Goal: Task Accomplishment & Management: Use online tool/utility

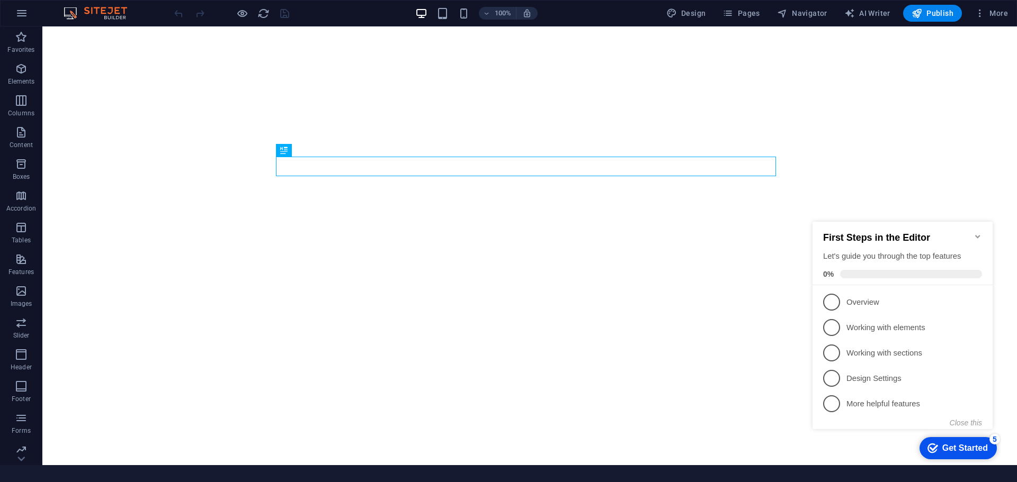
click at [979, 235] on icon "Minimize checklist" at bounding box center [977, 236] width 8 height 8
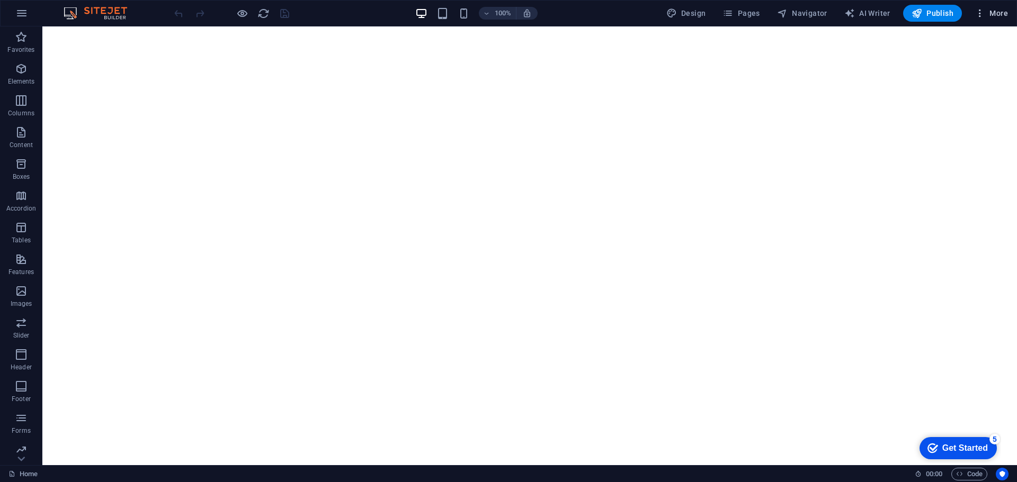
click at [988, 10] on span "More" at bounding box center [990, 13] width 33 height 11
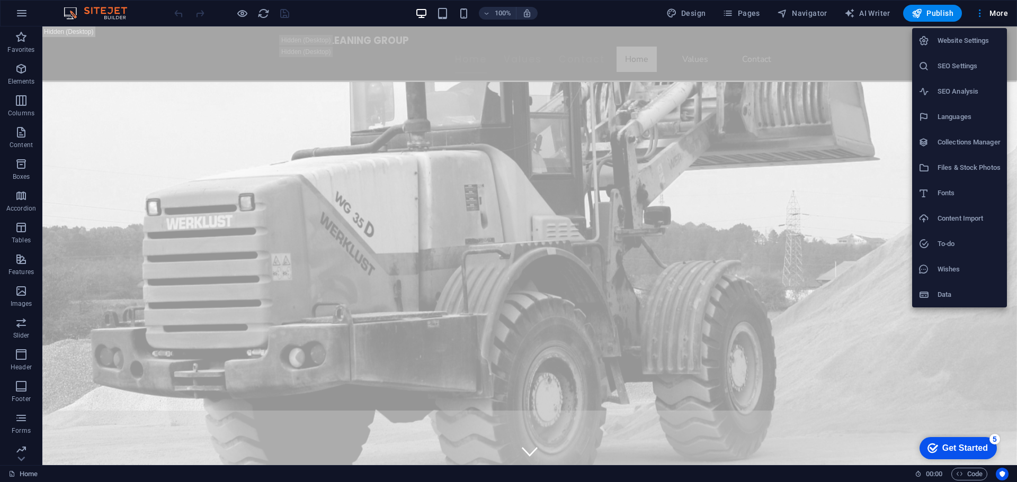
scroll to position [265, 0]
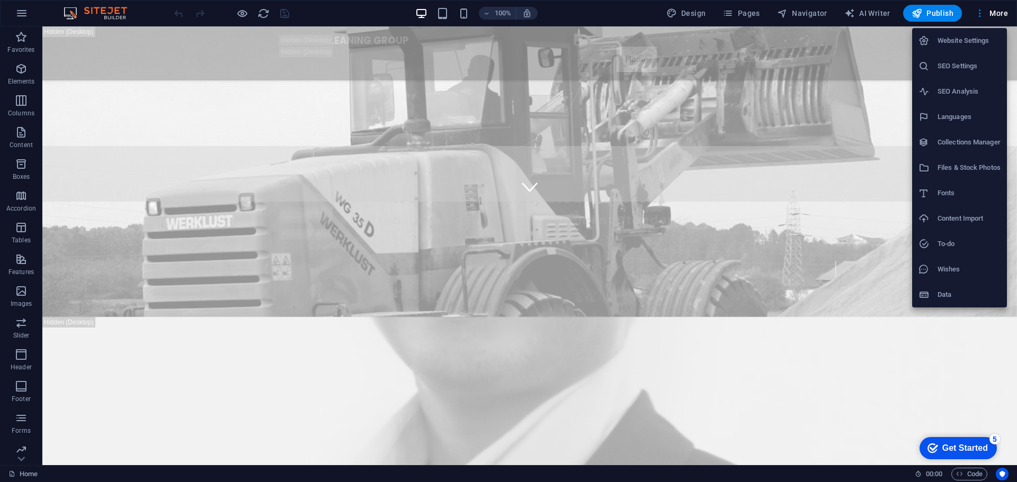
click at [1008, 15] on div at bounding box center [508, 241] width 1017 height 482
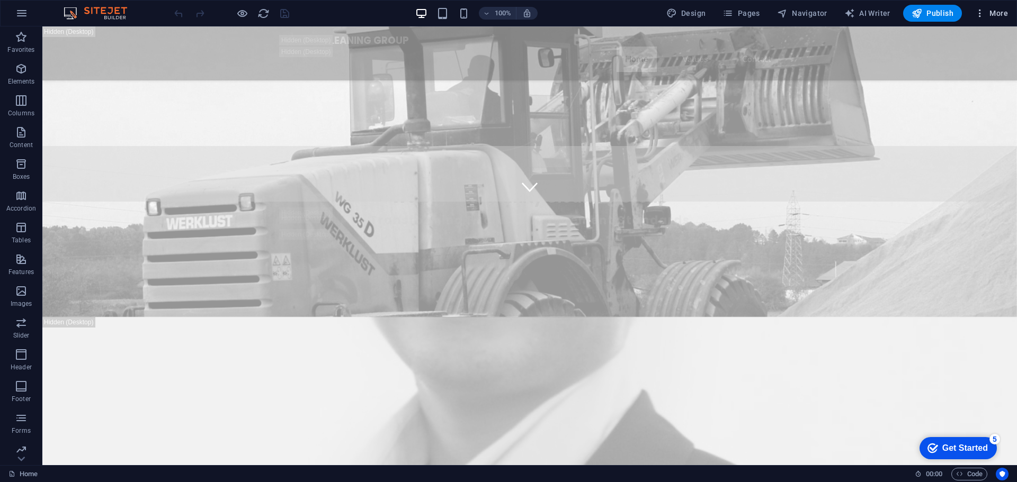
click at [1005, 15] on span "More" at bounding box center [990, 13] width 33 height 11
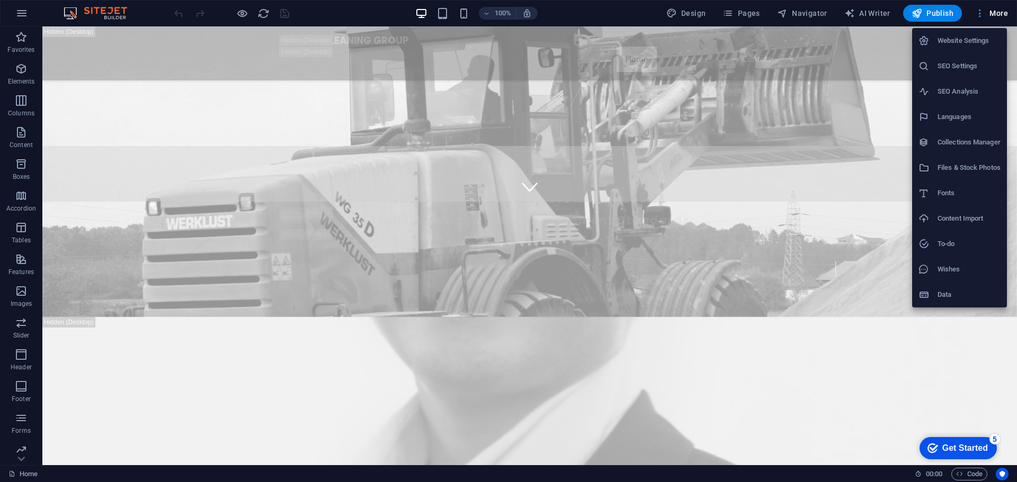
click at [1005, 15] on div at bounding box center [508, 241] width 1017 height 482
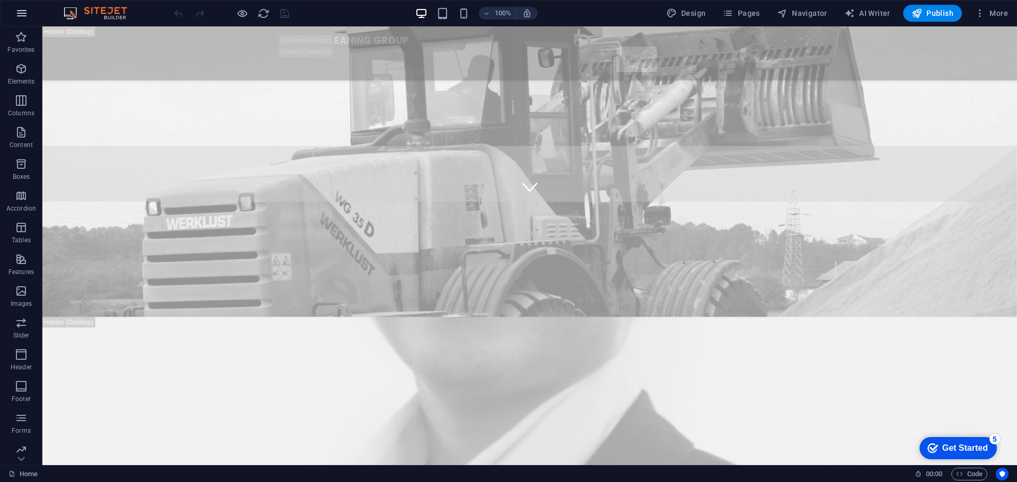
click at [14, 13] on button "button" at bounding box center [21, 13] width 25 height 25
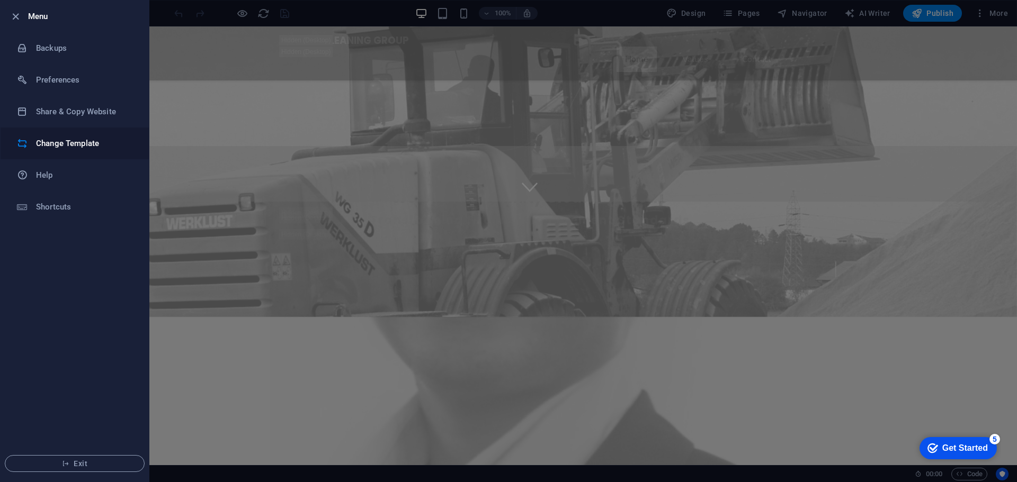
click at [88, 145] on h6 "Change Template" at bounding box center [85, 143] width 98 height 13
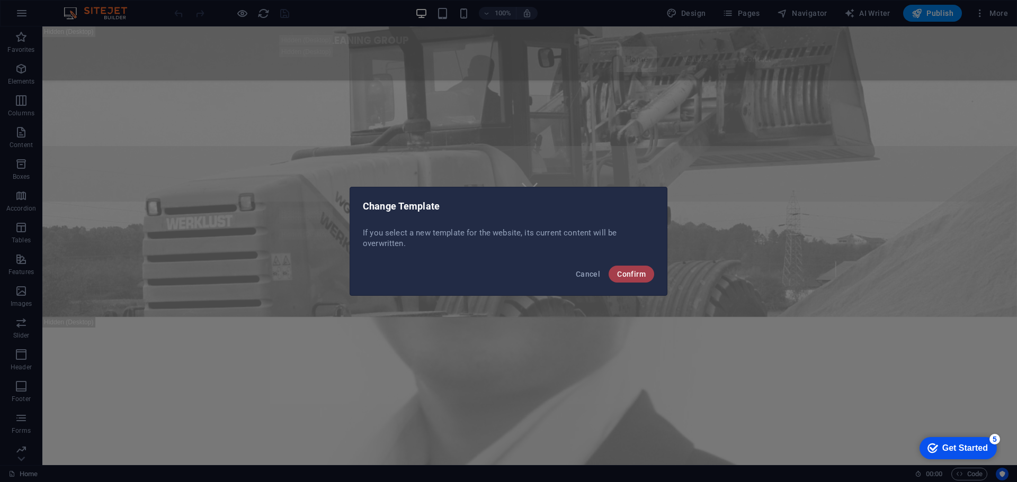
click at [633, 271] on span "Confirm" at bounding box center [631, 274] width 29 height 8
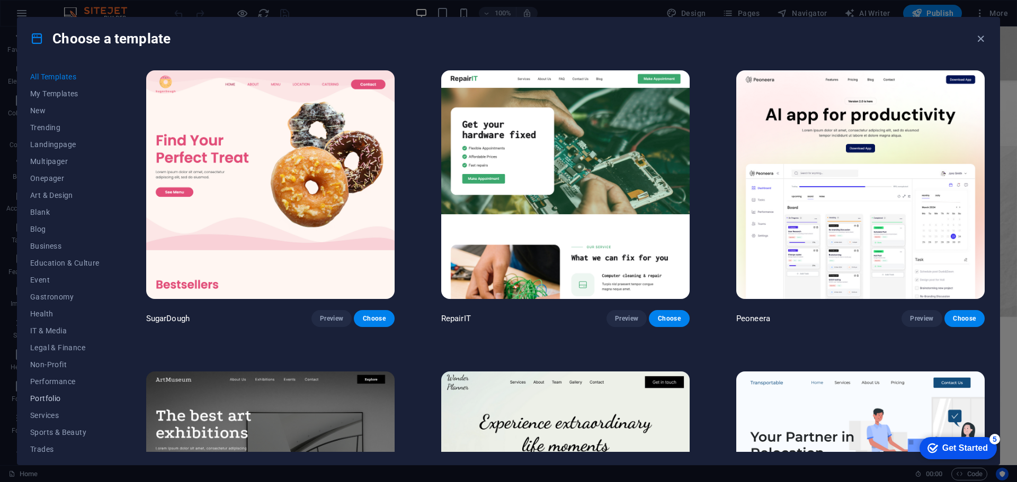
scroll to position [40, 0]
click at [54, 376] on span "Services" at bounding box center [64, 376] width 69 height 8
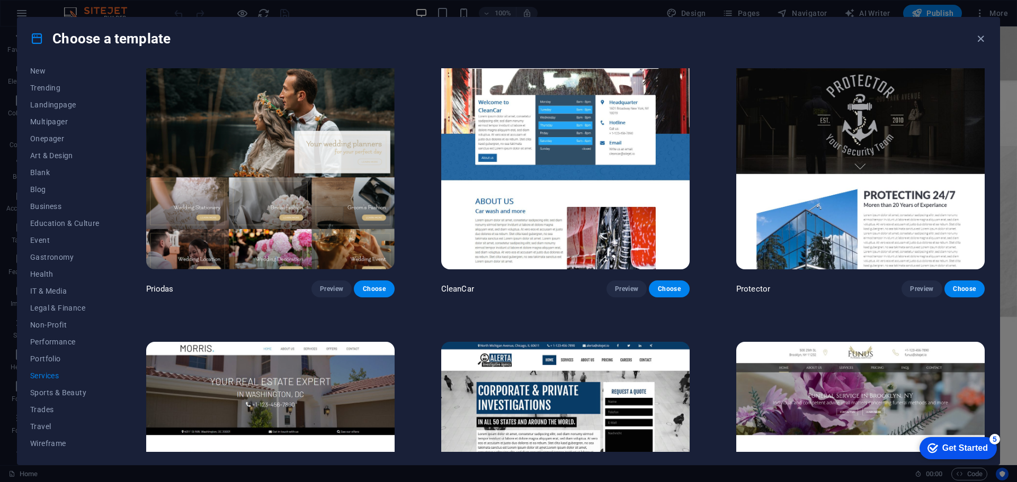
scroll to position [616, 0]
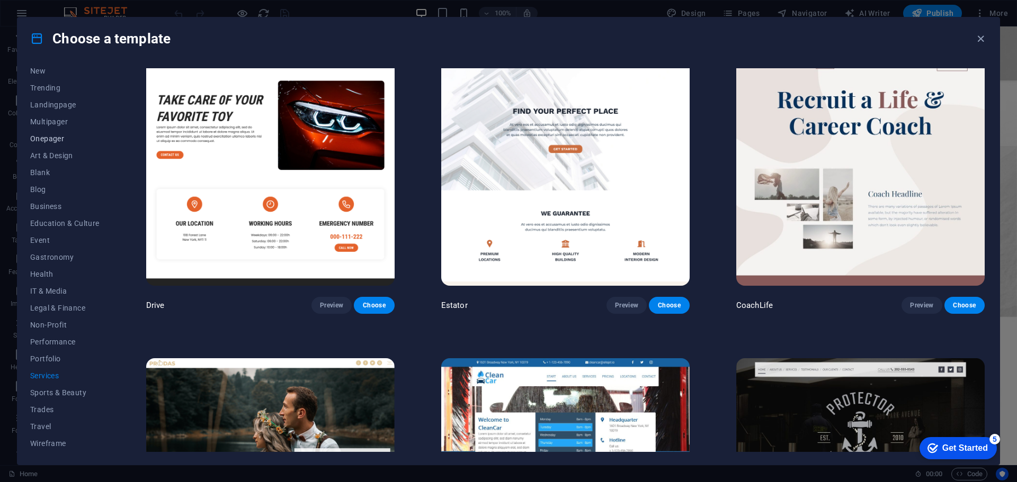
click at [59, 140] on span "Onepager" at bounding box center [64, 138] width 69 height 8
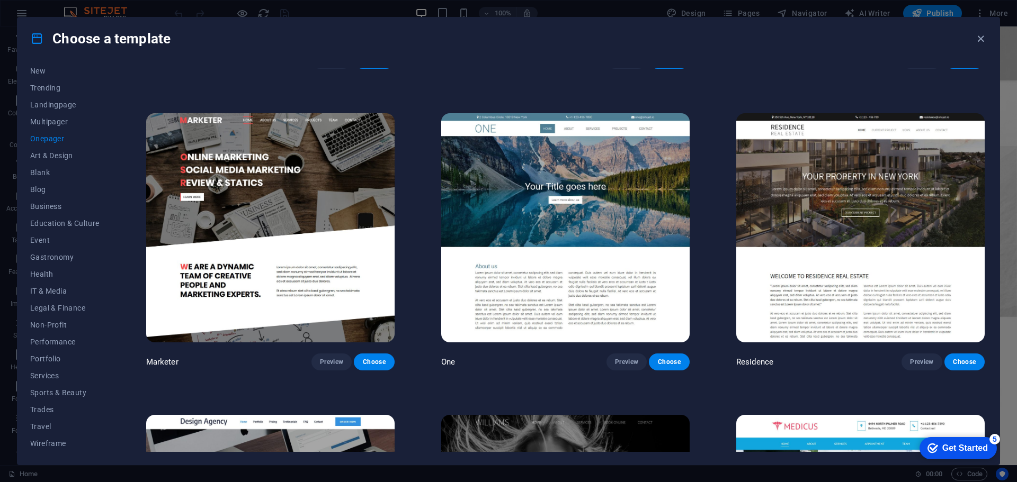
scroll to position [5879, 0]
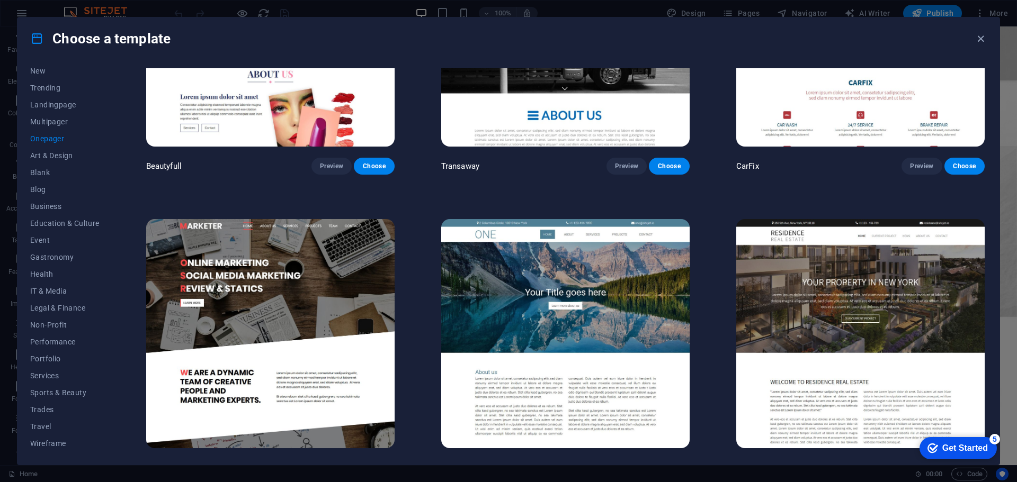
click at [788, 291] on img at bounding box center [860, 333] width 248 height 229
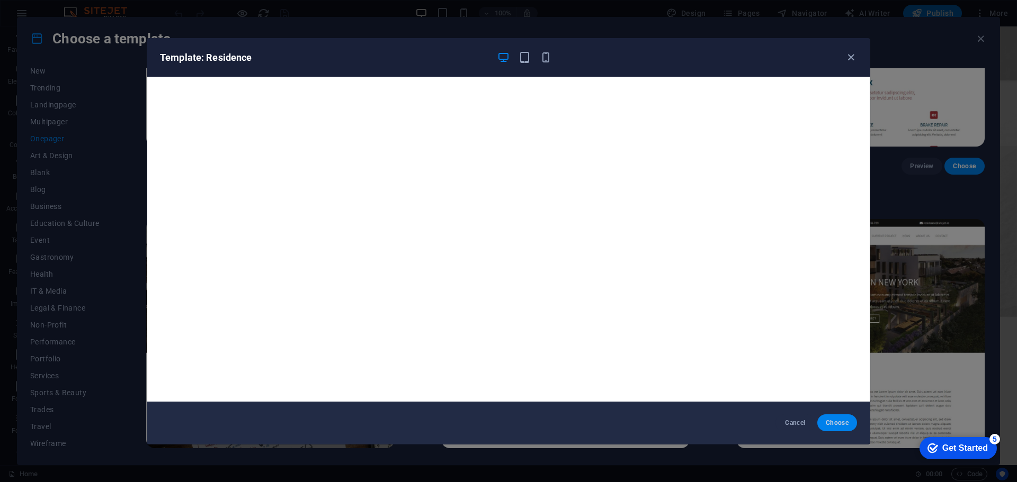
click at [838, 421] on span "Choose" at bounding box center [837, 423] width 23 height 8
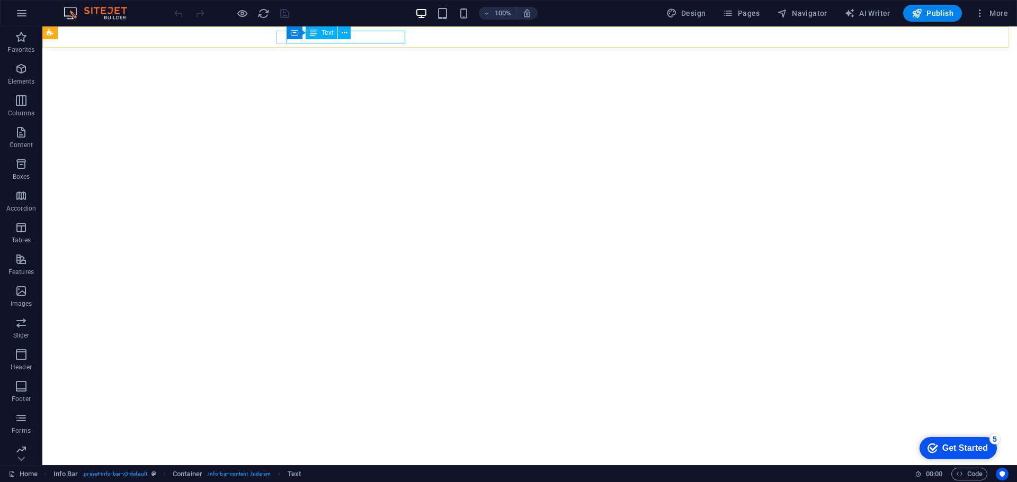
click at [323, 37] on div "Text" at bounding box center [322, 32] width 32 height 13
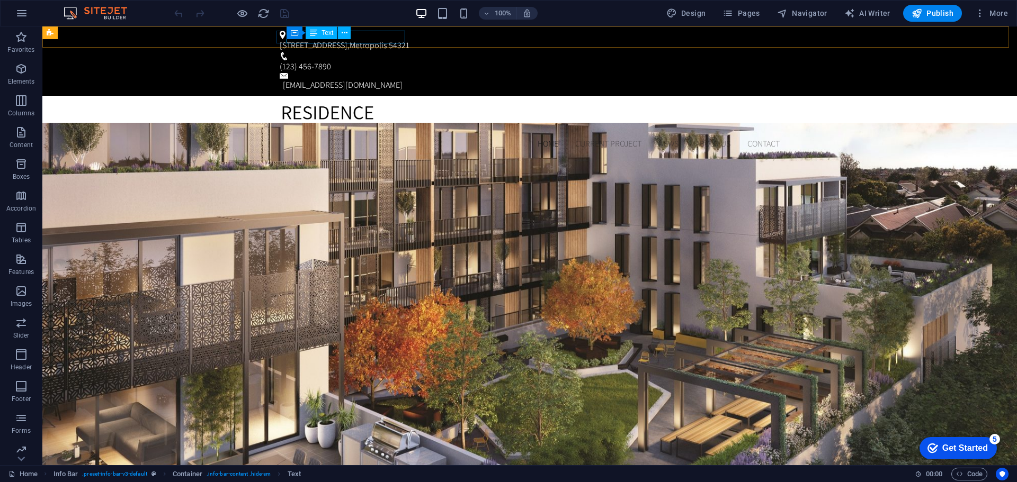
click at [313, 34] on icon at bounding box center [313, 32] width 7 height 13
click at [347, 31] on icon at bounding box center [345, 33] width 6 height 11
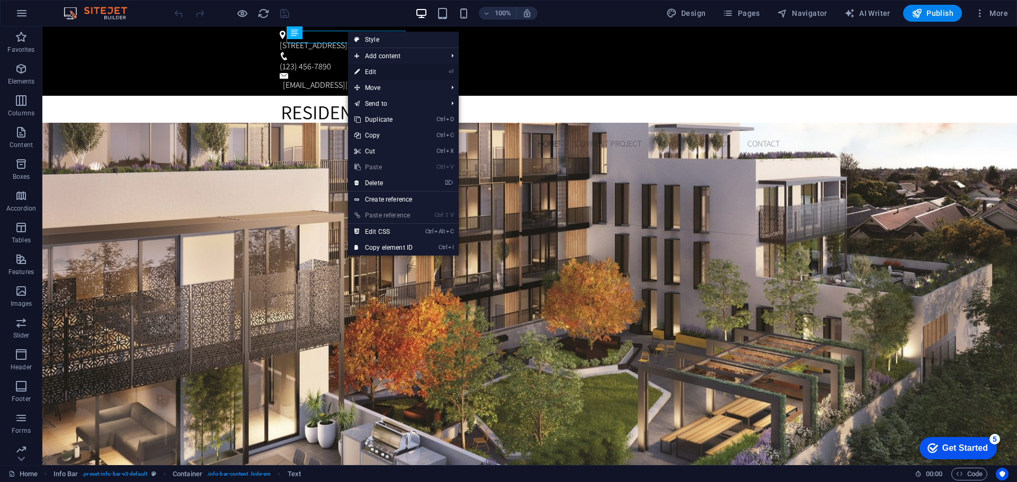
click at [400, 76] on link "⏎ Edit" at bounding box center [383, 72] width 71 height 16
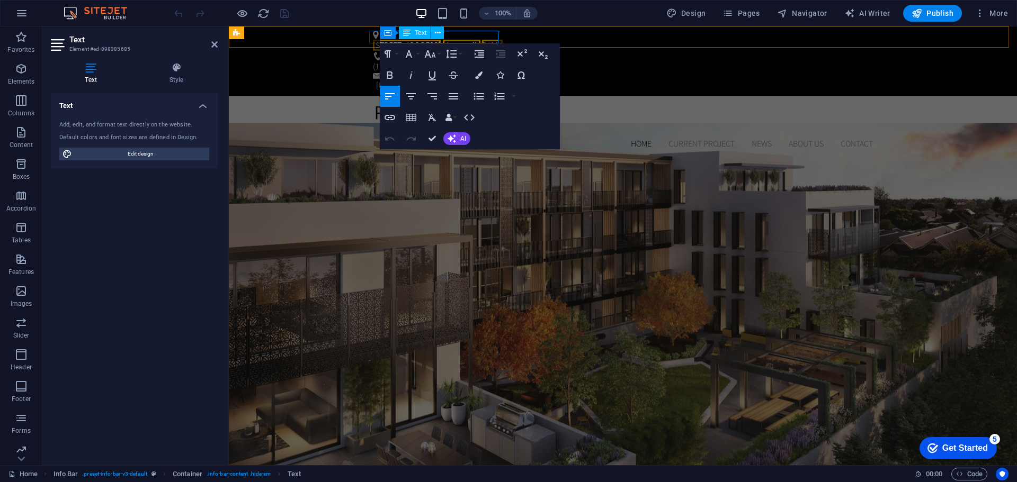
click at [463, 40] on span "Metropolis" at bounding box center [462, 45] width 38 height 11
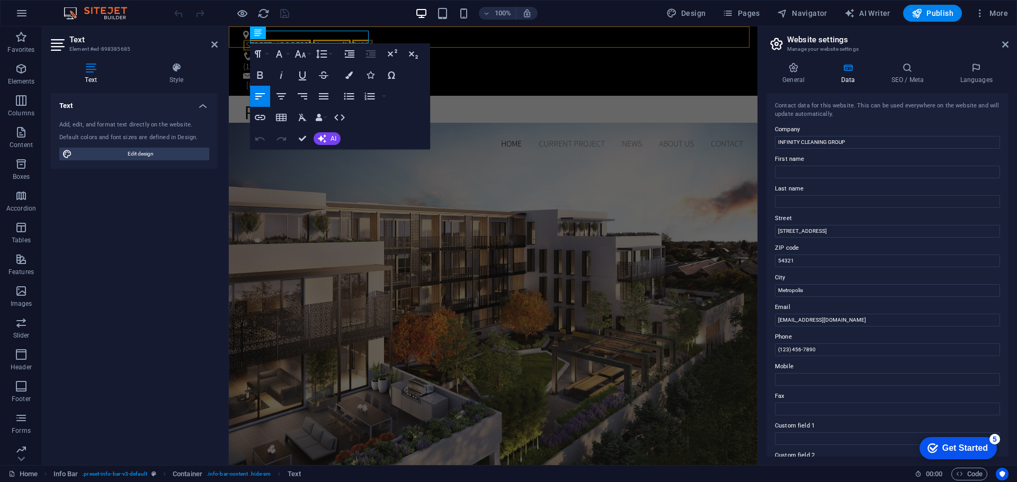
click at [463, 33] on div "123 Facility Lane , Metropolis 54321 (123) 456-7890 info@infinitycleaning.com" at bounding box center [493, 60] width 528 height 69
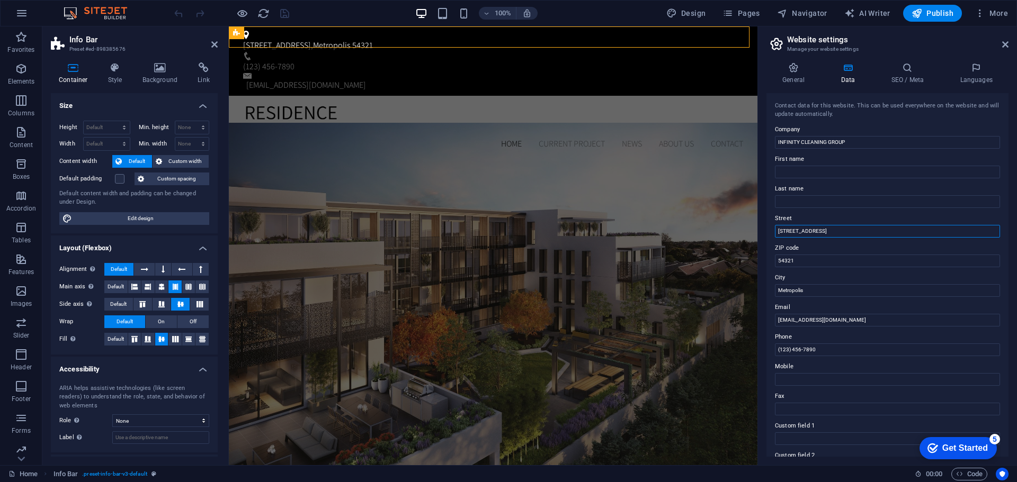
drag, startPoint x: 746, startPoint y: 223, endPoint x: 424, endPoint y: 189, distance: 324.4
type input "Pero Nakov 134"
drag, startPoint x: 822, startPoint y: 291, endPoint x: 773, endPoint y: 285, distance: 49.7
click at [773, 285] on div "Contact data for this website. This can be used everywhere on the website and w…" at bounding box center [887, 275] width 242 height 364
drag, startPoint x: 793, startPoint y: 259, endPoint x: 769, endPoint y: 263, distance: 24.0
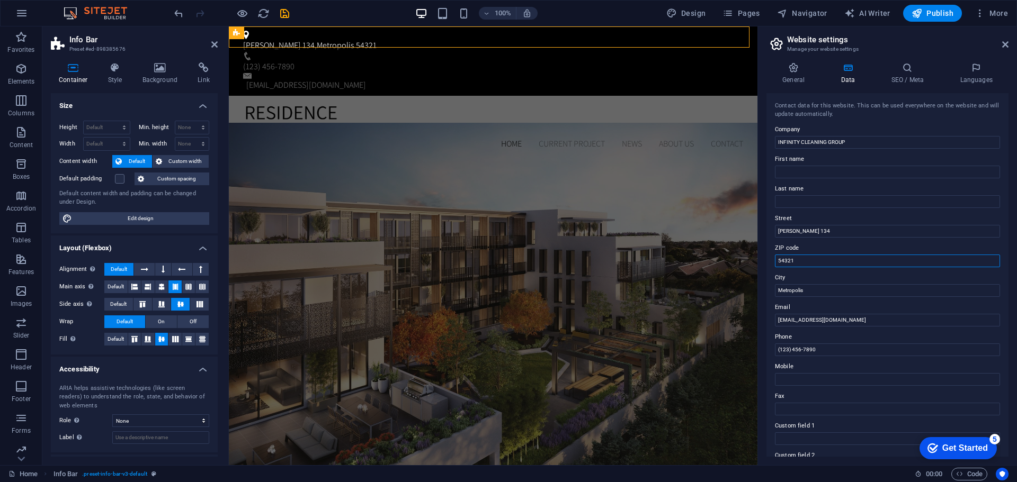
click at [769, 263] on div "Contact data for this website. This can be used everywhere on the website and w…" at bounding box center [887, 275] width 242 height 364
type input "1000"
drag, startPoint x: 1039, startPoint y: 313, endPoint x: 714, endPoint y: 273, distance: 327.6
type input "Skopje"
click at [862, 320] on input "[EMAIL_ADDRESS][DOMAIN_NAME]" at bounding box center [887, 320] width 225 height 13
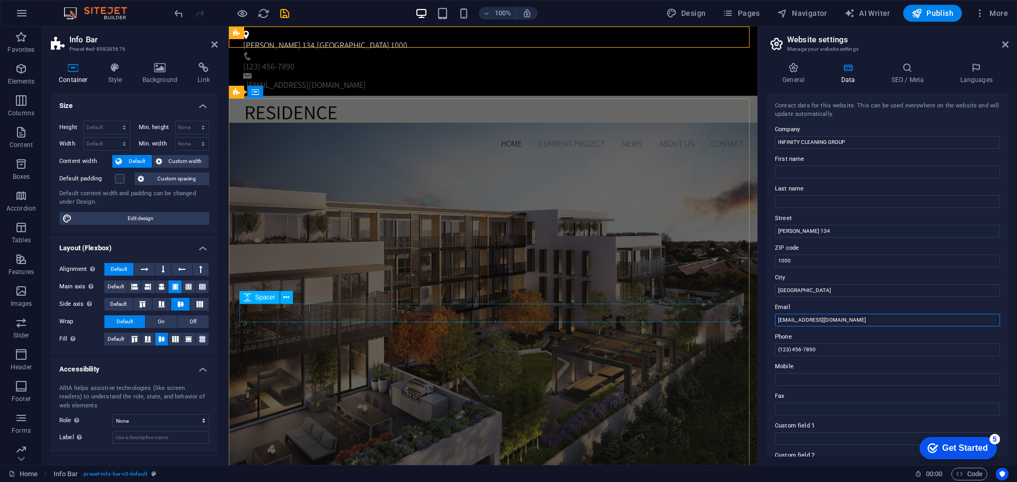
drag, startPoint x: 1091, startPoint y: 347, endPoint x: 685, endPoint y: 314, distance: 406.9
type input "info@ig.com.mk"
drag, startPoint x: 993, startPoint y: 376, endPoint x: 690, endPoint y: 349, distance: 304.1
type input "+38975248913"
click at [819, 380] on input "Mobile" at bounding box center [887, 379] width 225 height 13
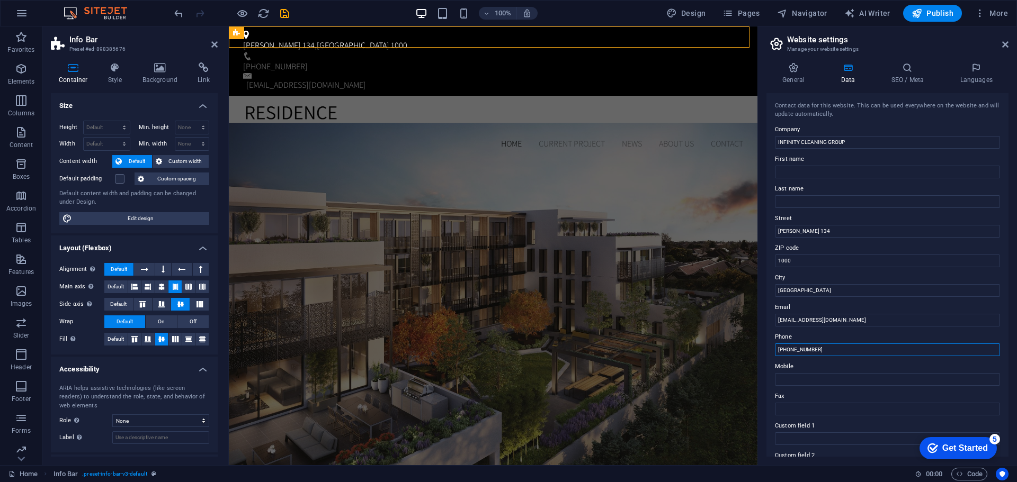
drag, startPoint x: 1052, startPoint y: 379, endPoint x: 748, endPoint y: 346, distance: 305.7
click at [823, 398] on label "Fax" at bounding box center [887, 396] width 225 height 13
click at [823, 403] on input "Fax" at bounding box center [887, 409] width 225 height 13
click at [825, 407] on input "Fax" at bounding box center [887, 409] width 225 height 13
click at [555, 96] on div "Home Current Project News About us Contact" at bounding box center [493, 128] width 528 height 64
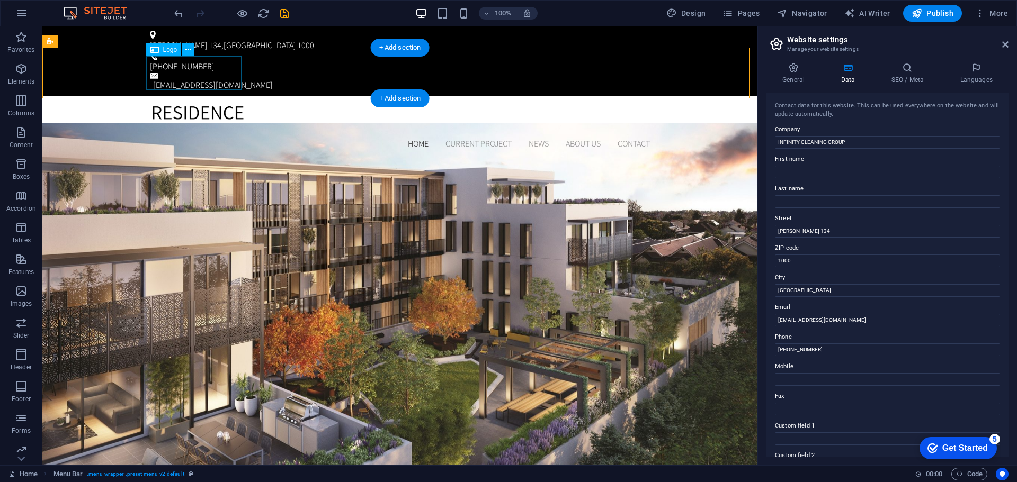
click at [199, 104] on div at bounding box center [400, 121] width 500 height 34
click at [150, 51] on icon at bounding box center [154, 49] width 8 height 13
click at [158, 49] on icon at bounding box center [154, 49] width 8 height 13
click at [189, 45] on icon at bounding box center [188, 49] width 6 height 11
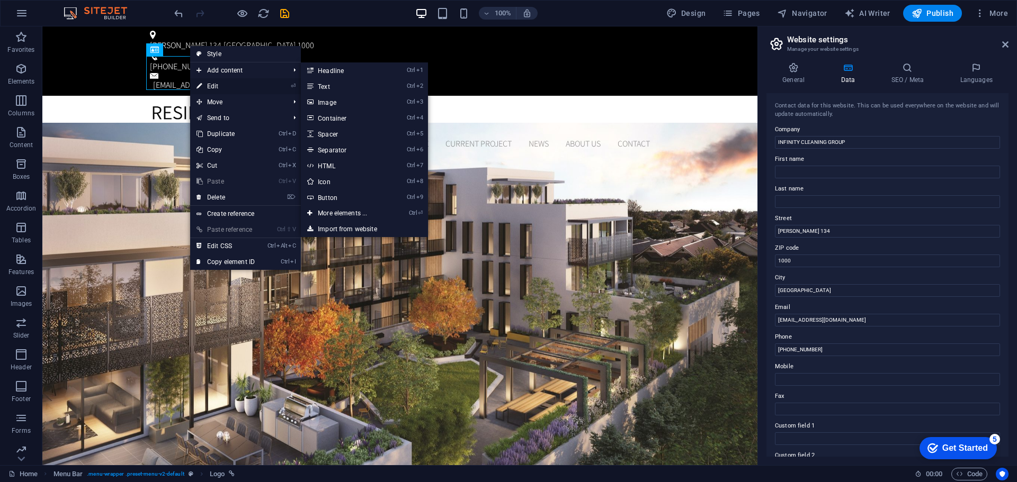
click at [245, 85] on link "⏎ Edit" at bounding box center [225, 86] width 71 height 16
select select "px"
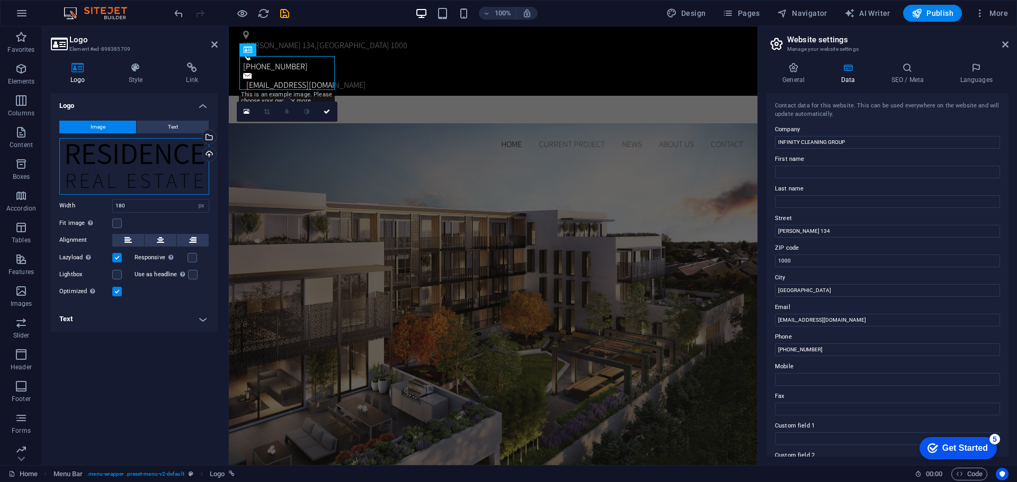
click at [145, 158] on div "Drag files here, click to choose files or select files from Files or our free s…" at bounding box center [134, 166] width 150 height 57
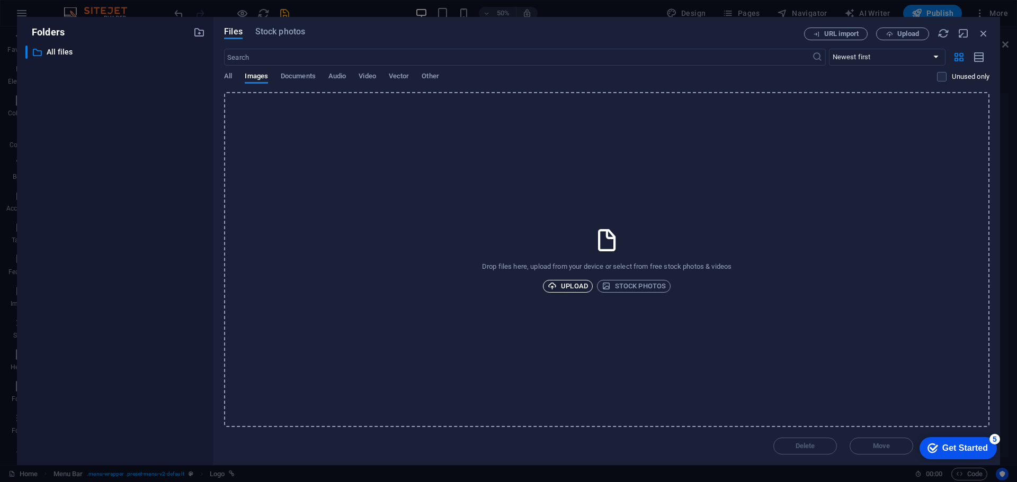
click at [576, 292] on span "Upload" at bounding box center [568, 286] width 40 height 13
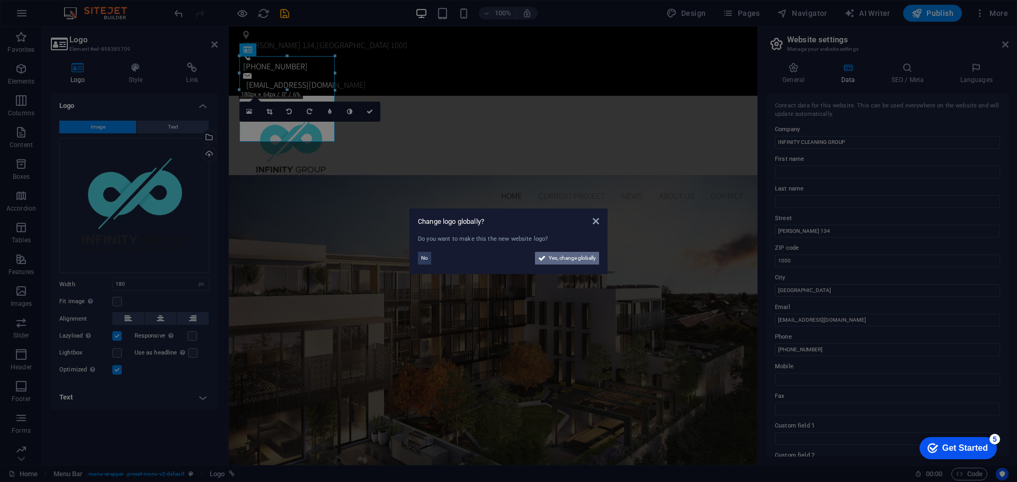
click at [557, 262] on span "Yes, change globally" at bounding box center [572, 258] width 47 height 13
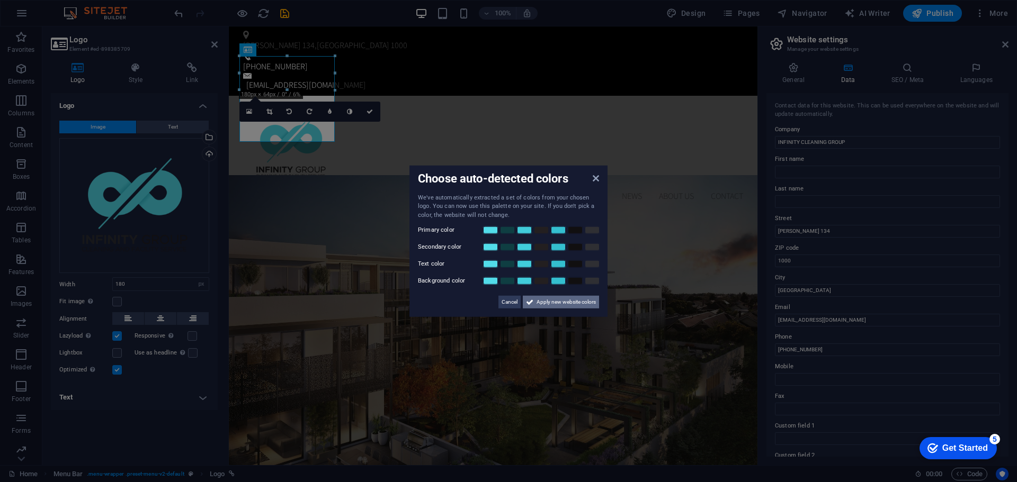
click at [558, 301] on span "Apply new website colors" at bounding box center [565, 302] width 59 height 13
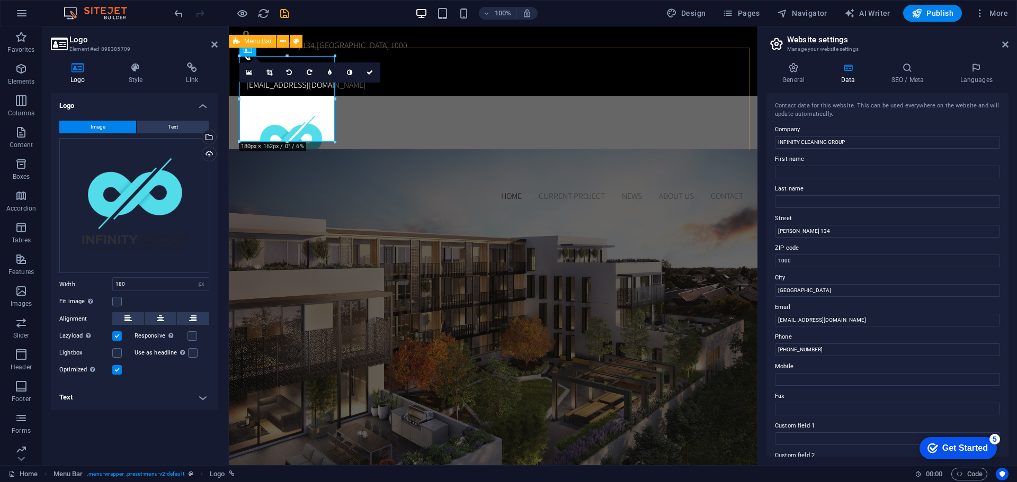
click at [405, 115] on div "Home Current Project News About us Contact" at bounding box center [493, 153] width 528 height 115
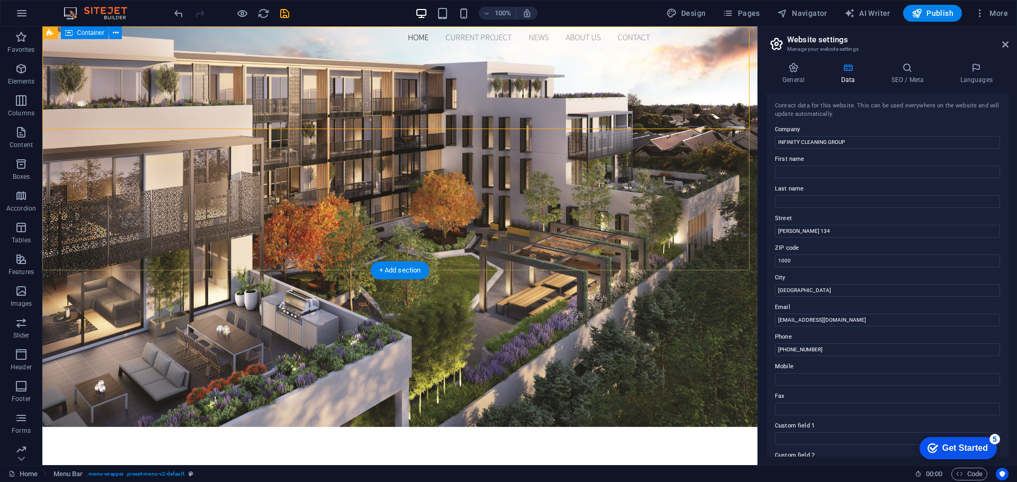
scroll to position [53, 0]
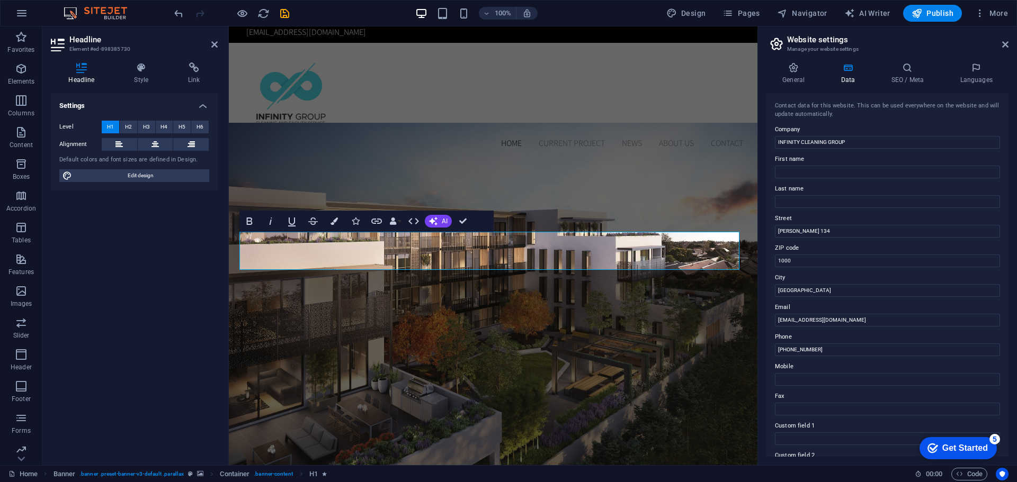
click at [182, 275] on div "Settings Level H1 H2 H3 H4 H5 H6 Alignment Default colors and font sizes are de…" at bounding box center [134, 275] width 167 height 364
click at [164, 295] on div "Settings Level H1 H2 H3 H4 H5 H6 Alignment Default colors and font sizes are de…" at bounding box center [134, 275] width 167 height 364
click at [421, 70] on div "Home Current Project News About us Contact" at bounding box center [493, 100] width 528 height 115
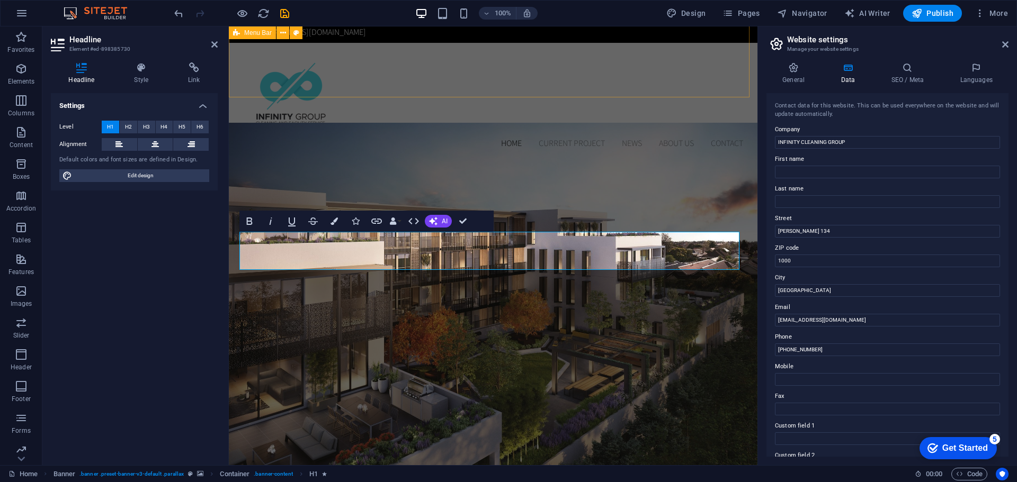
select select "header"
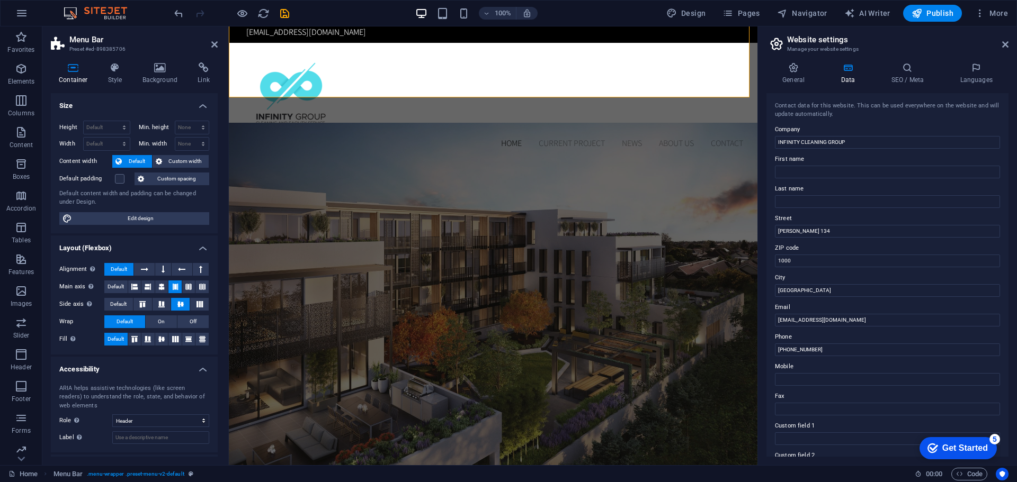
click at [611, 13] on div "100% Design Pages Navigator AI Writer Publish More" at bounding box center [592, 13] width 840 height 17
click at [733, 10] on icon "button" at bounding box center [727, 13] width 11 height 11
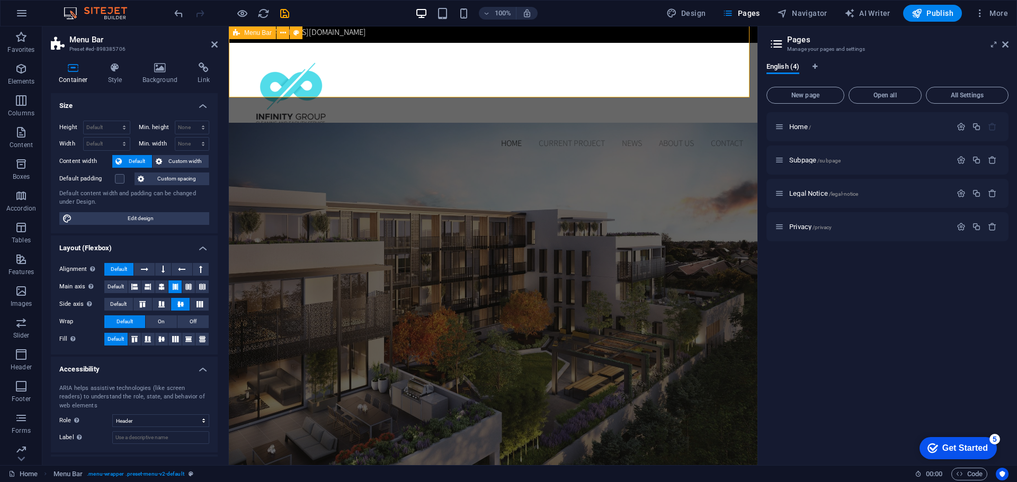
click at [465, 64] on div "Home Current Project News About us Contact" at bounding box center [493, 100] width 528 height 115
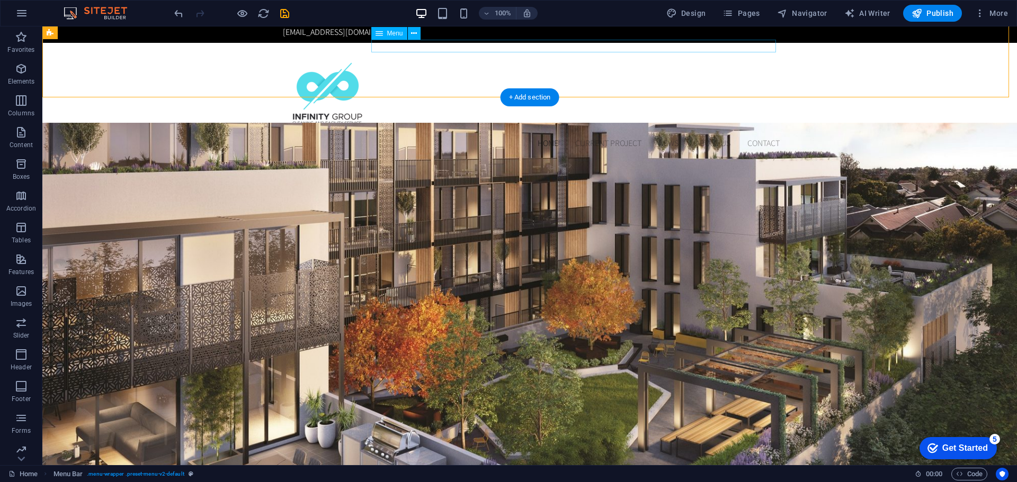
click at [604, 137] on nav "Home Current Project News About us Contact" at bounding box center [530, 143] width 500 height 13
click at [544, 137] on nav "Home Current Project News About us Contact" at bounding box center [530, 143] width 500 height 13
click at [543, 137] on nav "Home Current Project News About us Contact" at bounding box center [530, 143] width 500 height 13
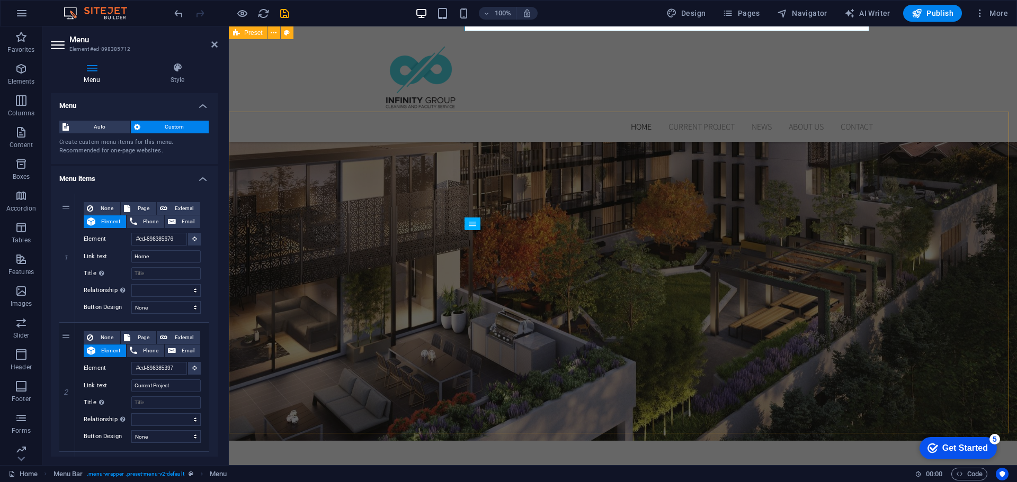
scroll to position [0, 0]
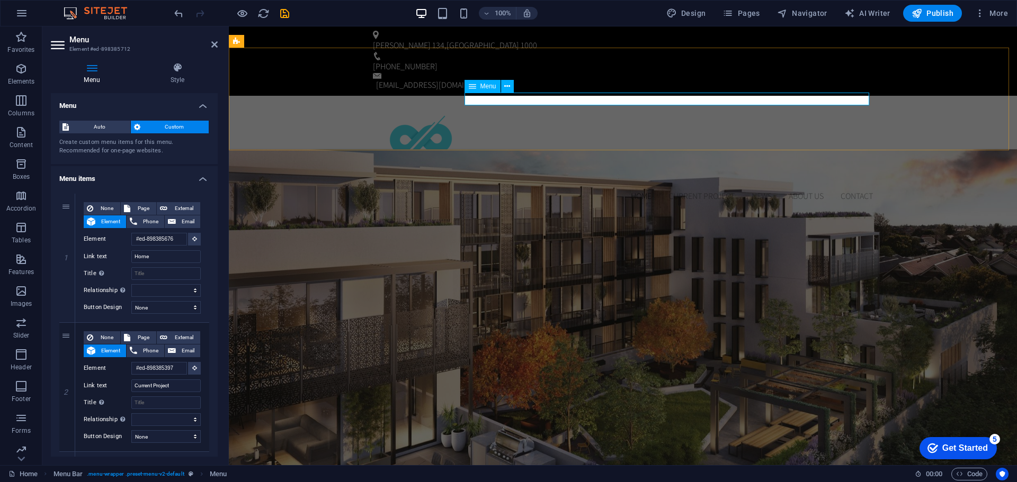
click at [633, 190] on nav "Home Current Project News About us Contact" at bounding box center [623, 196] width 500 height 13
click at [464, 86] on div "Menu" at bounding box center [482, 86] width 36 height 13
click at [474, 86] on icon at bounding box center [472, 86] width 7 height 13
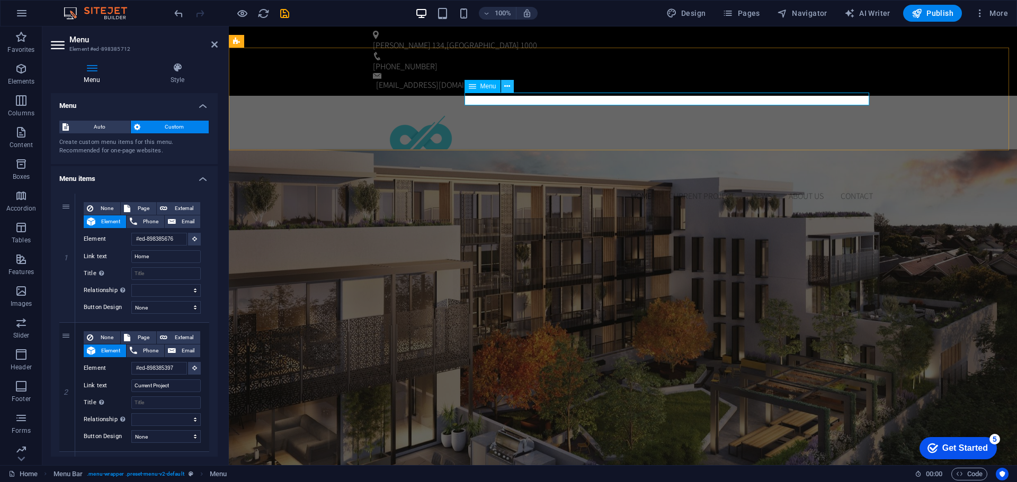
click at [511, 86] on button at bounding box center [507, 86] width 13 height 13
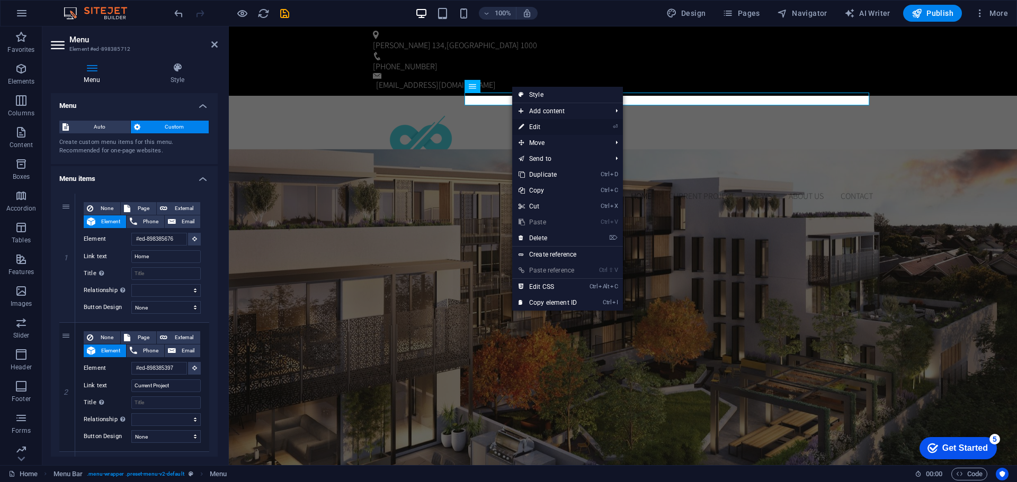
click at [545, 126] on link "⏎ Edit" at bounding box center [547, 127] width 71 height 16
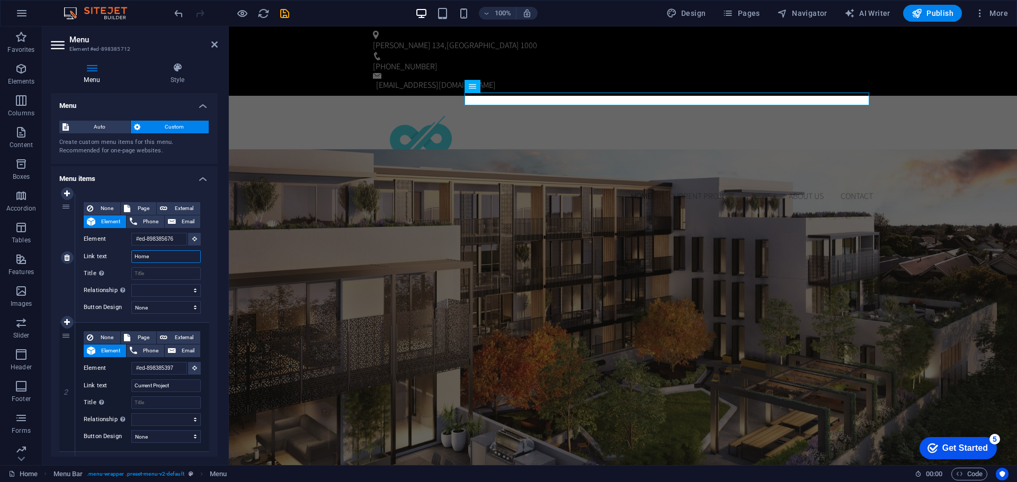
drag, startPoint x: 156, startPoint y: 258, endPoint x: 121, endPoint y: 272, distance: 37.8
click at [130, 257] on div "Link text Home" at bounding box center [142, 256] width 117 height 13
type input "DOMA"
select select
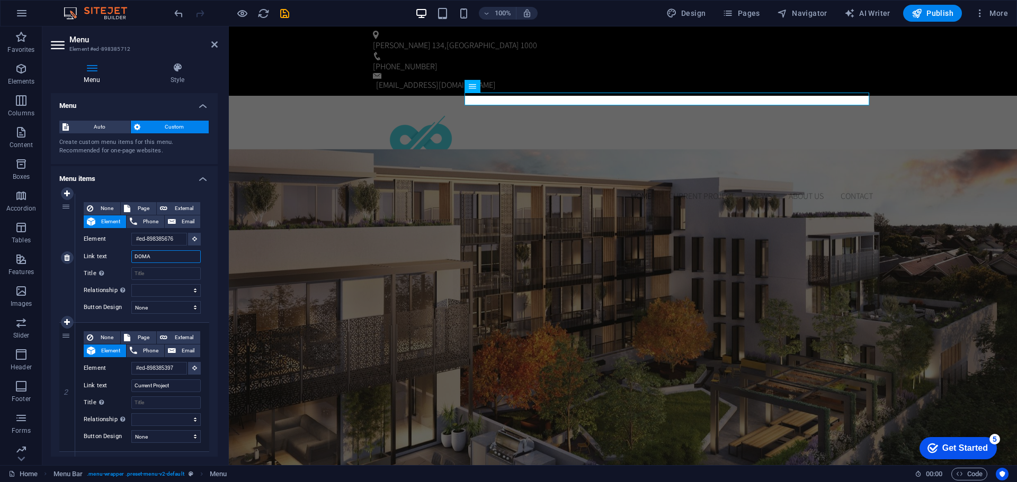
select select
drag, startPoint x: 164, startPoint y: 254, endPoint x: 107, endPoint y: 249, distance: 56.8
click at [107, 249] on div "None Page External Element Phone Email Page Home Subpage Legal Notice Privacy E…" at bounding box center [142, 249] width 117 height 95
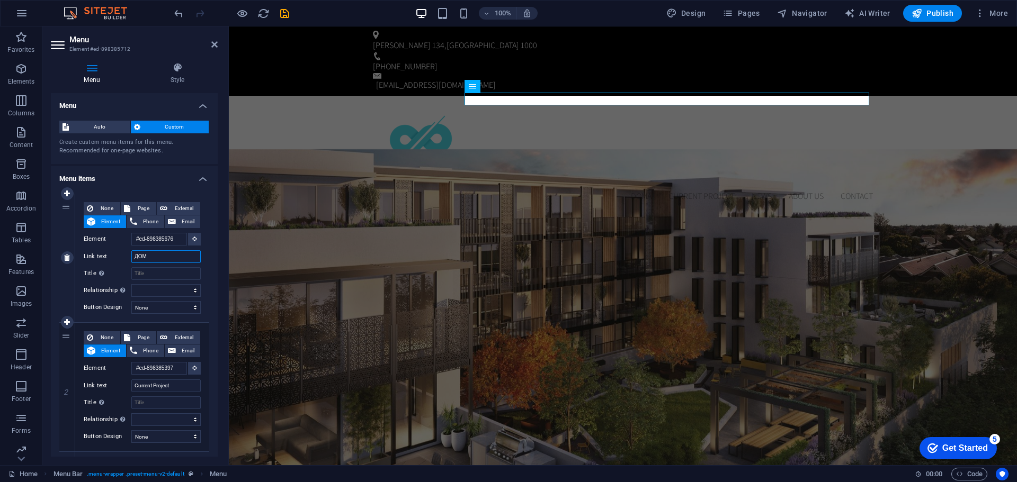
type input "ДОМА"
select select
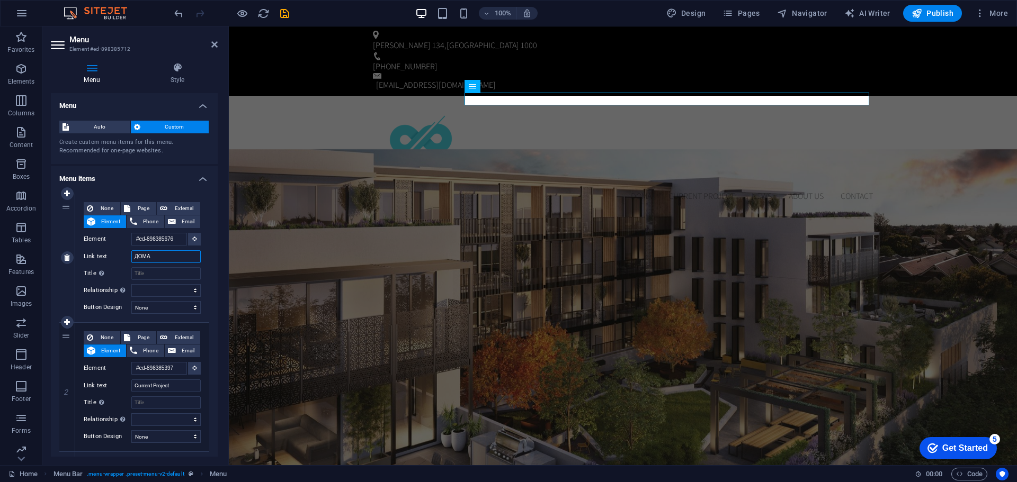
select select
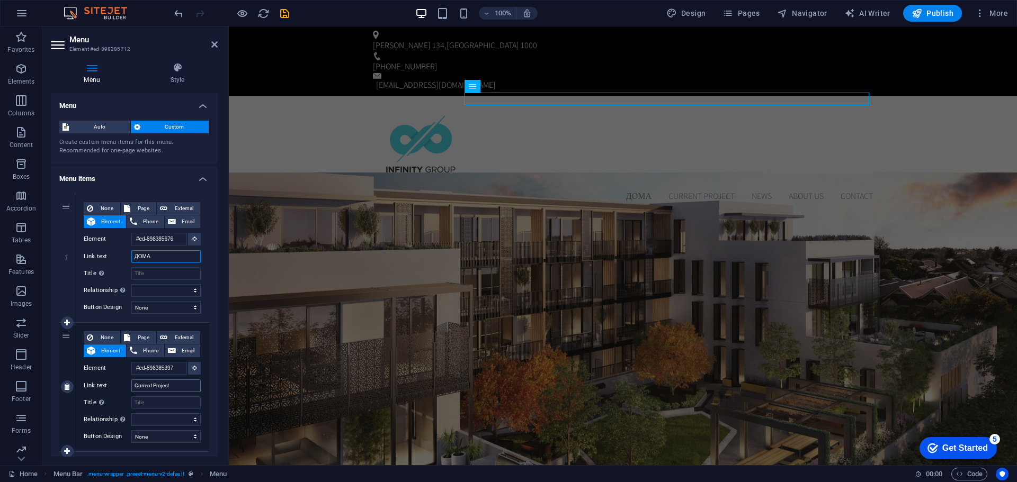
type input "ДОМА"
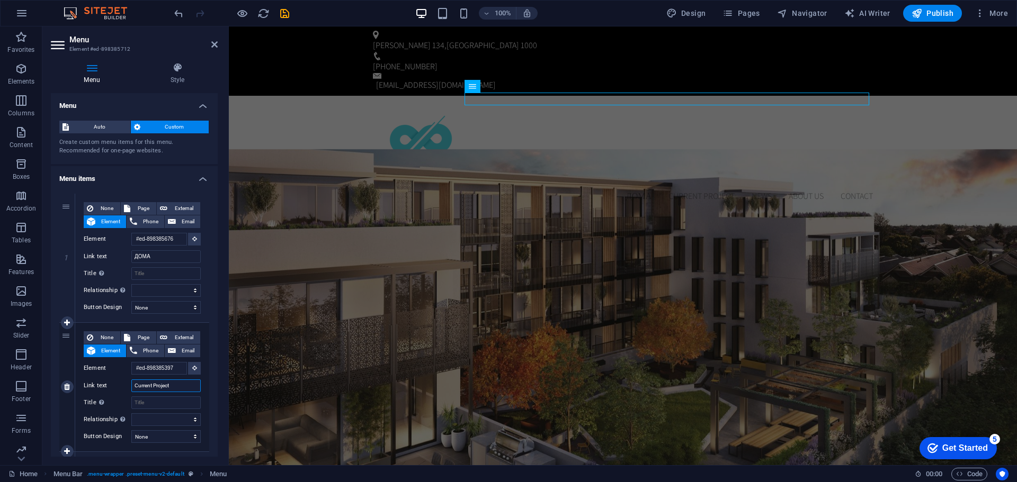
click at [175, 380] on input "Current Project" at bounding box center [165, 386] width 69 height 13
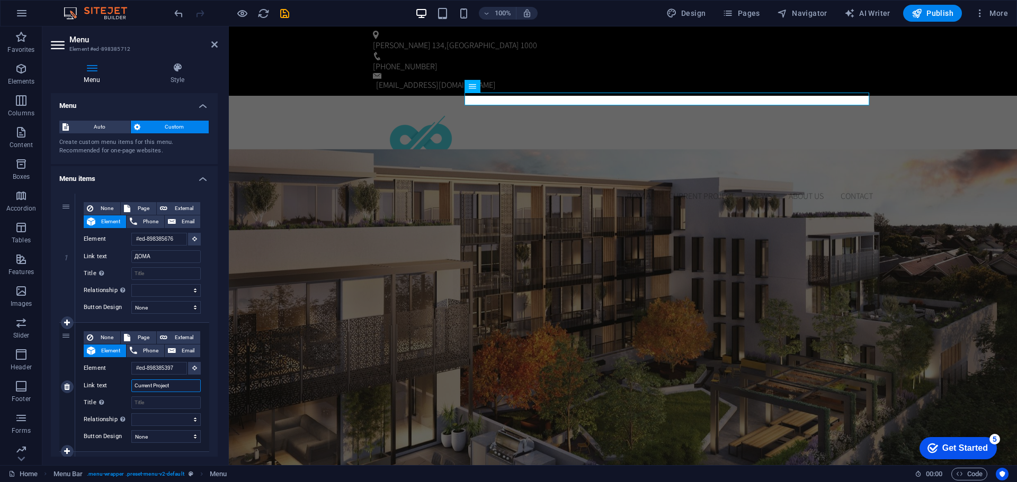
drag, startPoint x: 176, startPoint y: 381, endPoint x: 129, endPoint y: 381, distance: 47.1
click at [129, 381] on div "Link text Current Project" at bounding box center [142, 386] width 117 height 13
type input "МОМЕН"
select select
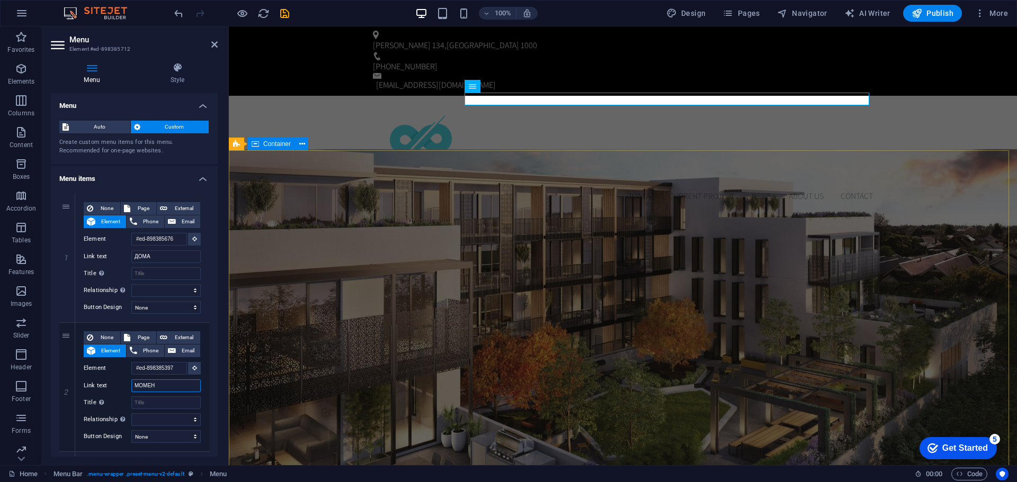
select select
type input "МОМЕНТА"
select select
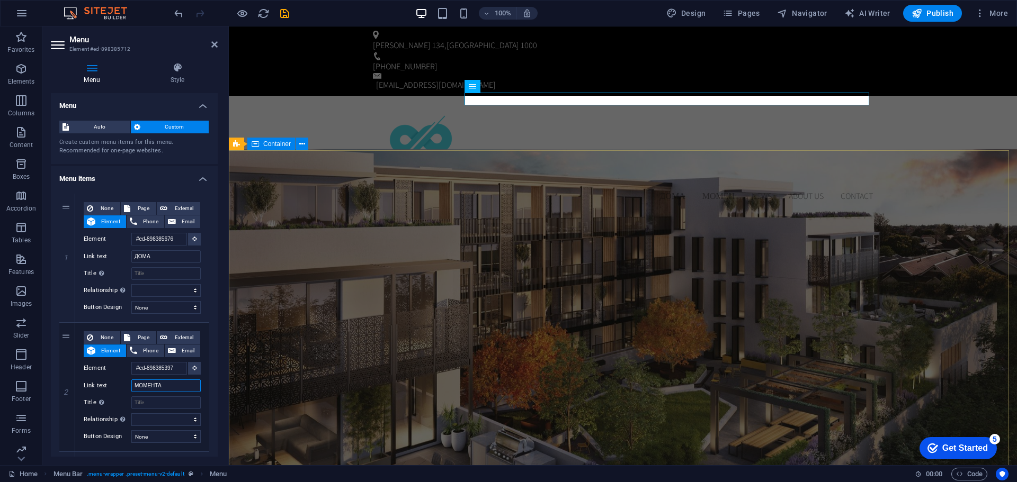
type input "МОМЕНТАЛ"
select select
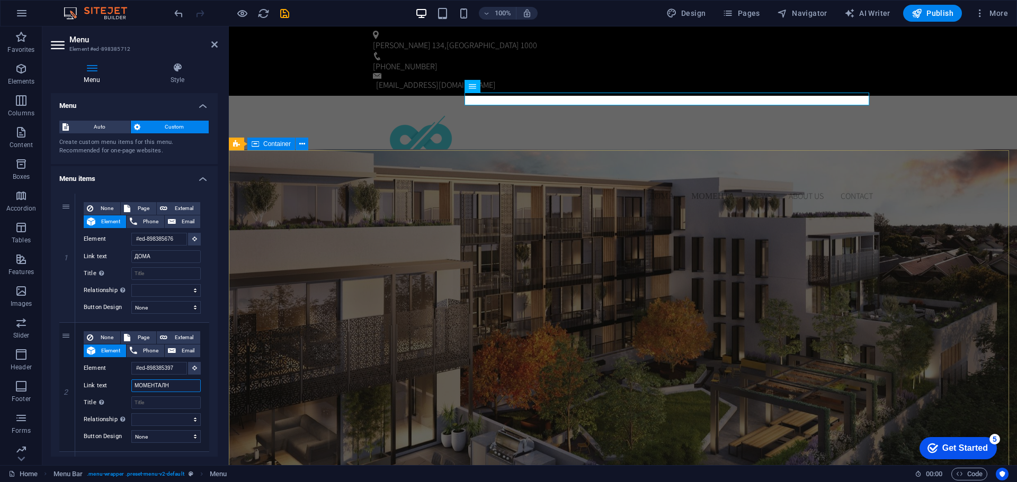
type input "МОМЕНТАЛНИ"
select select
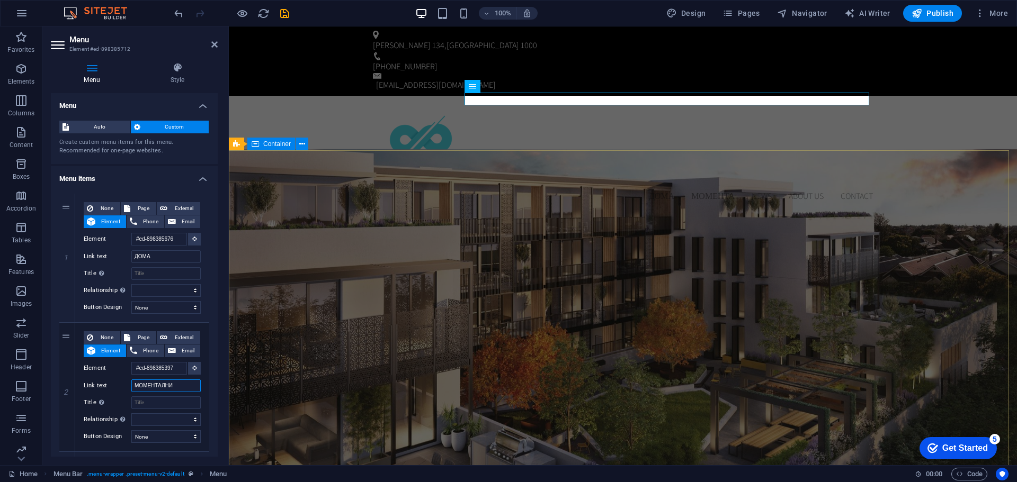
select select
type input "МОМЕНТАЛНИ ПРОЕК"
select select
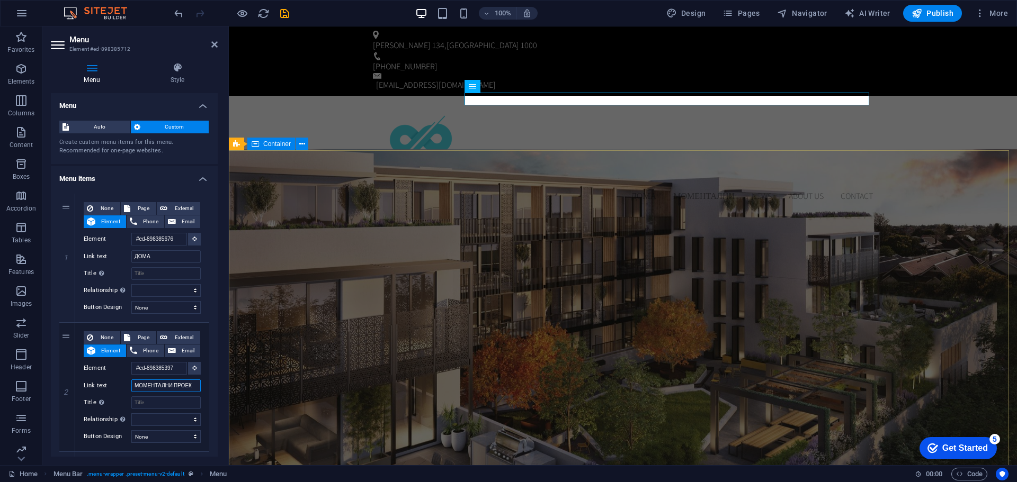
select select
type input "МОМЕНТАЛНИ ПРОЕКТИ"
select select
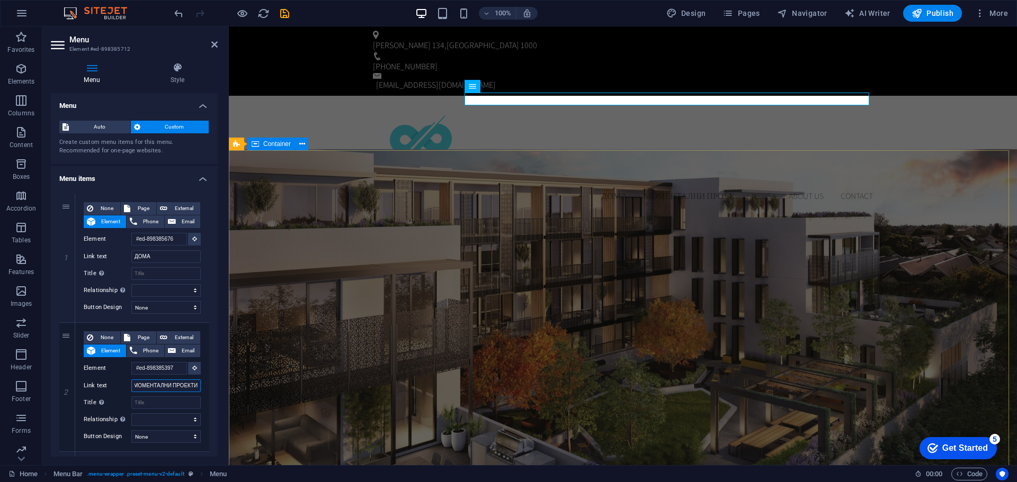
select select
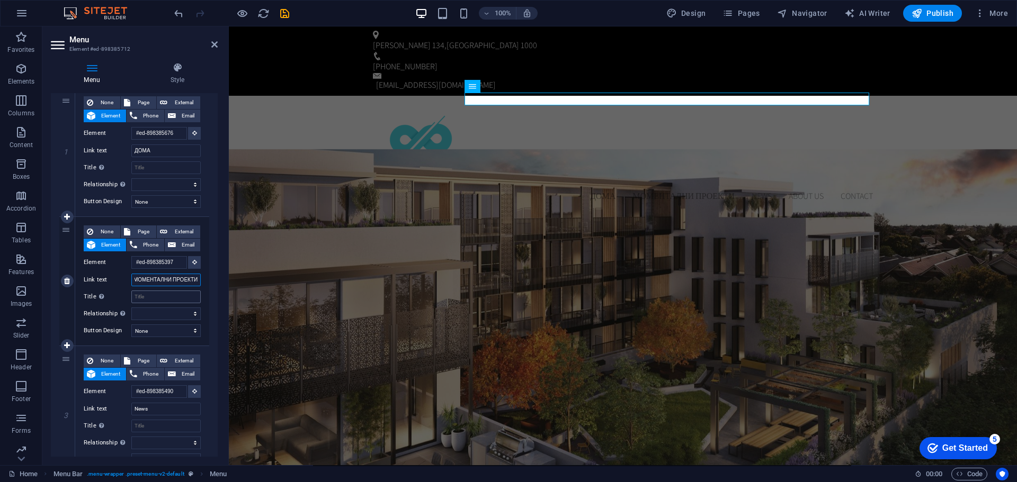
scroll to position [159, 0]
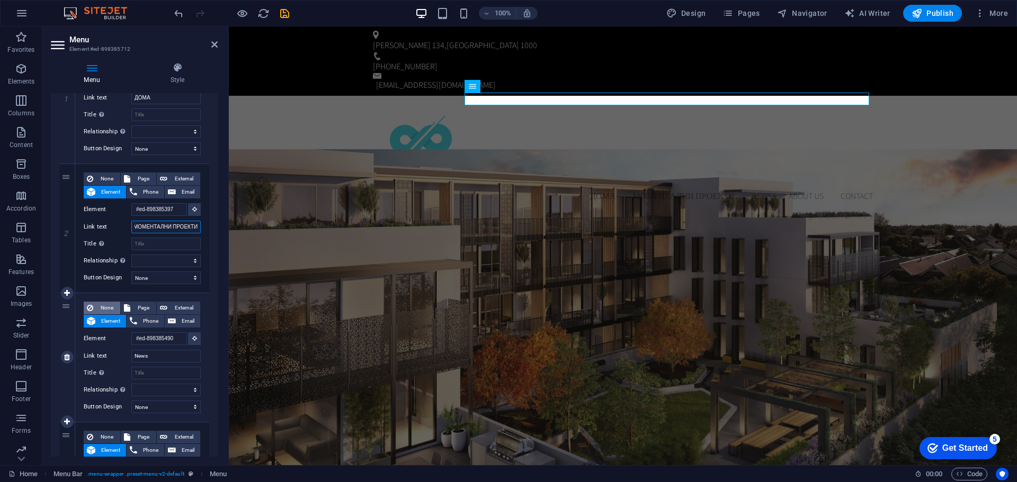
type input "МОМЕНТАЛНИ ПРОЕКТИ"
click at [101, 307] on span "None" at bounding box center [106, 308] width 21 height 13
select select
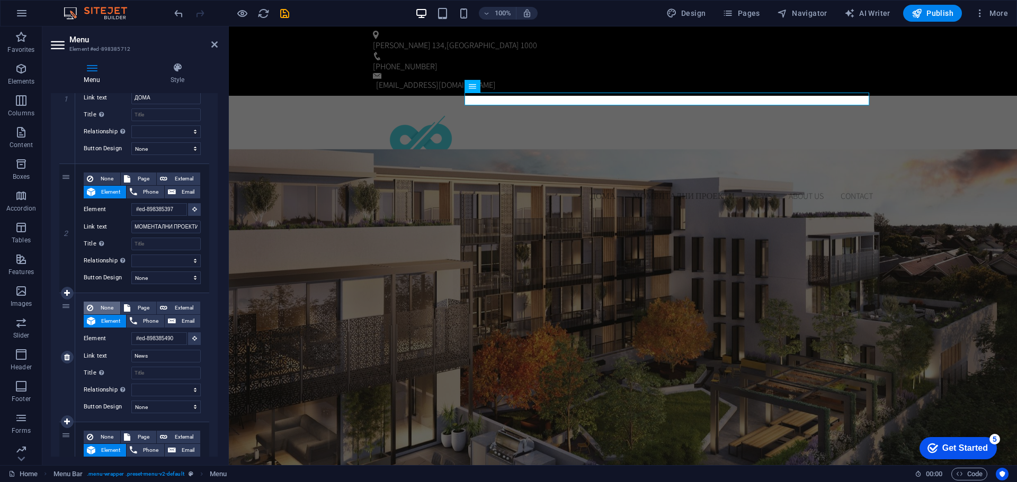
select select
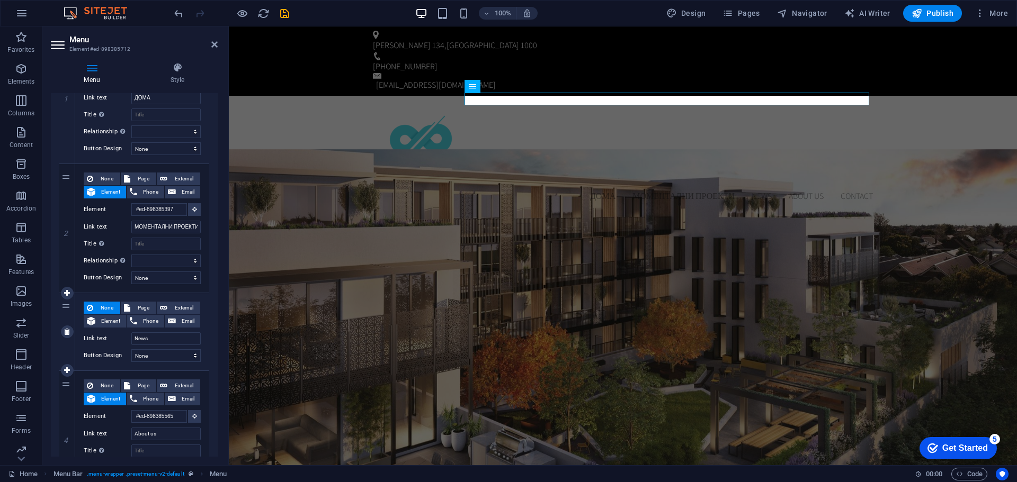
click at [101, 307] on span "None" at bounding box center [106, 308] width 21 height 13
click at [66, 305] on div "3" at bounding box center [67, 331] width 16 height 77
select select
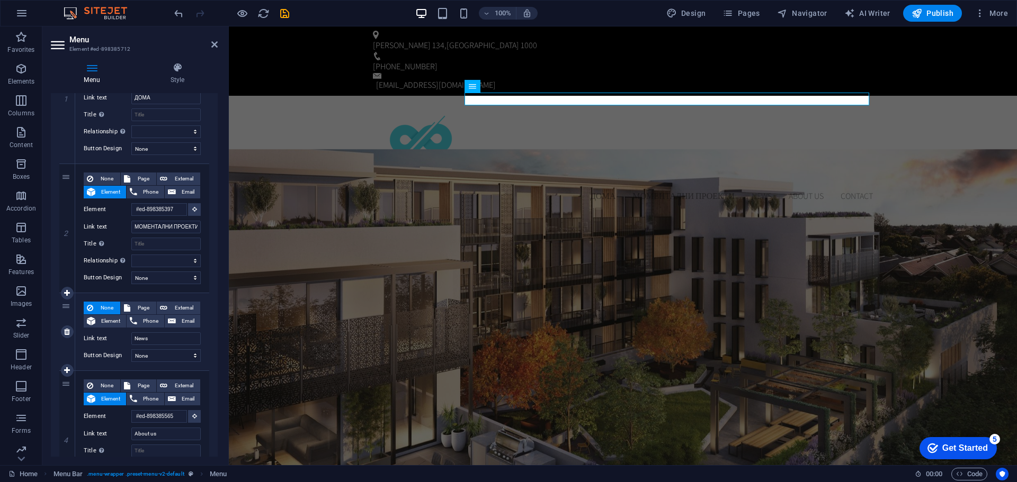
select select
click at [66, 307] on div "3" at bounding box center [67, 331] width 16 height 77
click at [65, 329] on icon at bounding box center [67, 331] width 6 height 7
select select
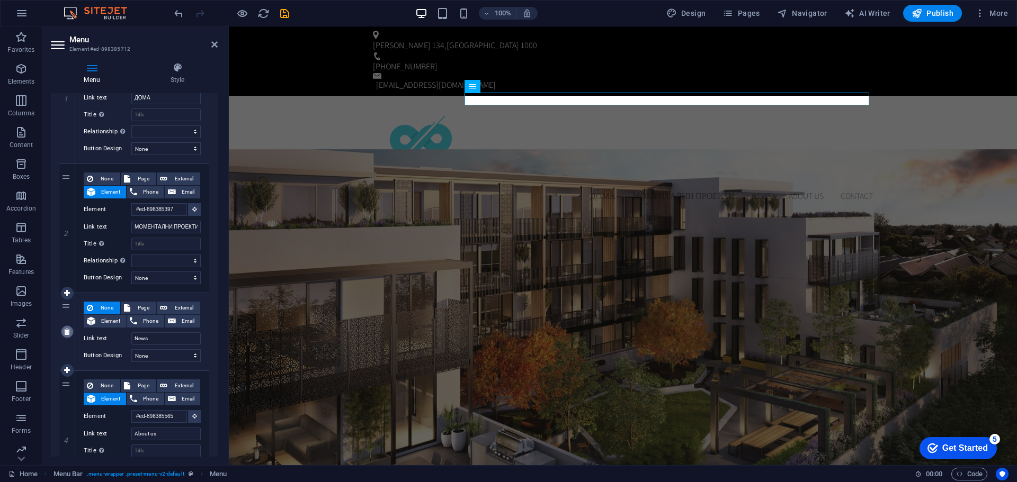
type input "#ed-898385565"
type input "About us"
select select
type input "#ed-898385589"
type input "Contact"
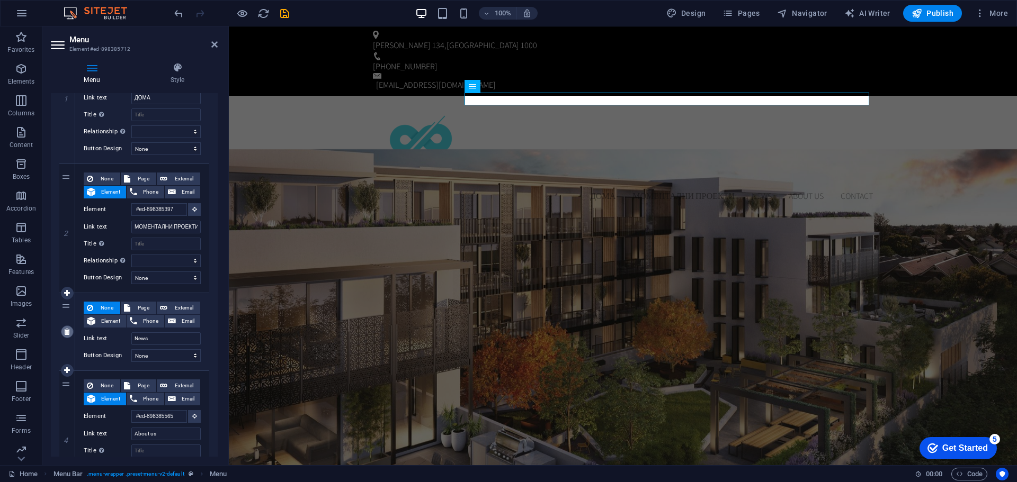
select select
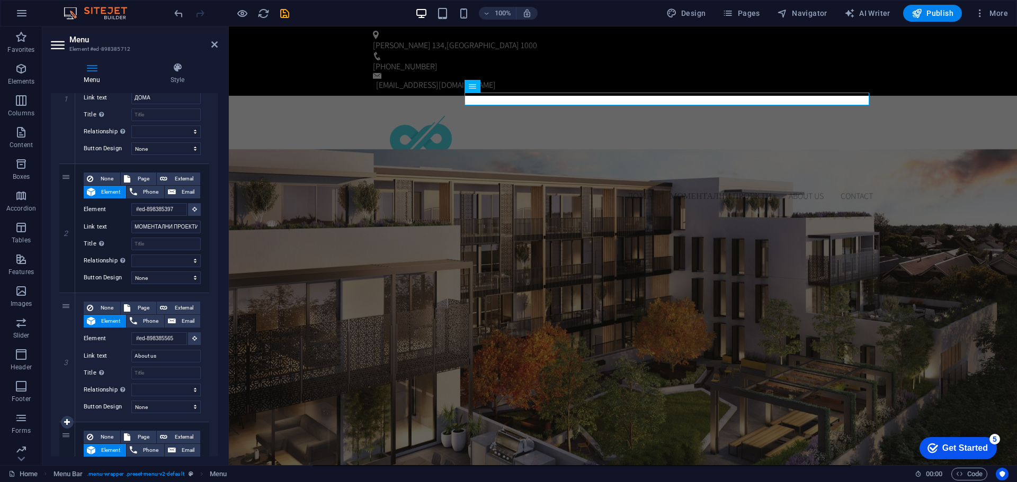
scroll to position [212, 0]
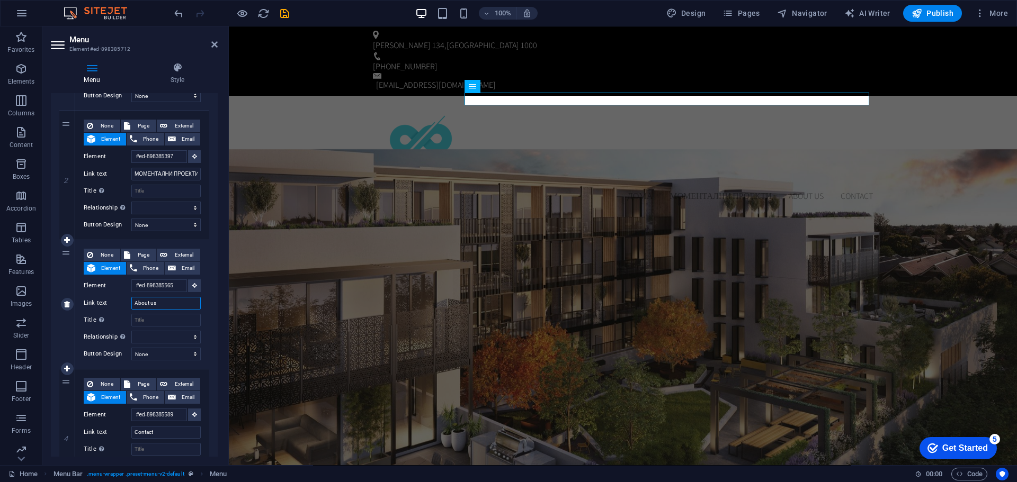
drag, startPoint x: 160, startPoint y: 304, endPoint x: 121, endPoint y: 299, distance: 39.5
click at [121, 299] on div "Link text About us" at bounding box center [142, 303] width 117 height 13
type input "з"
type input "За"
select select
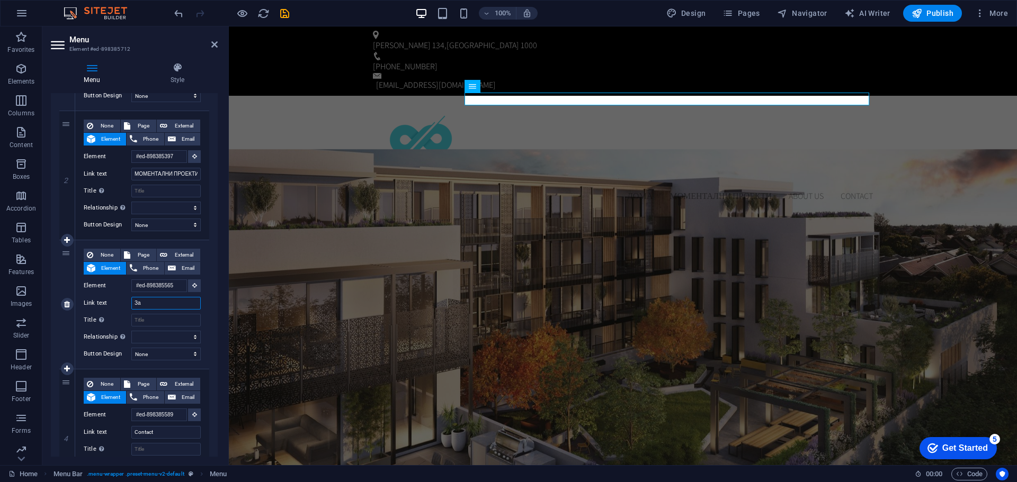
select select
type input "ЗА"
select select
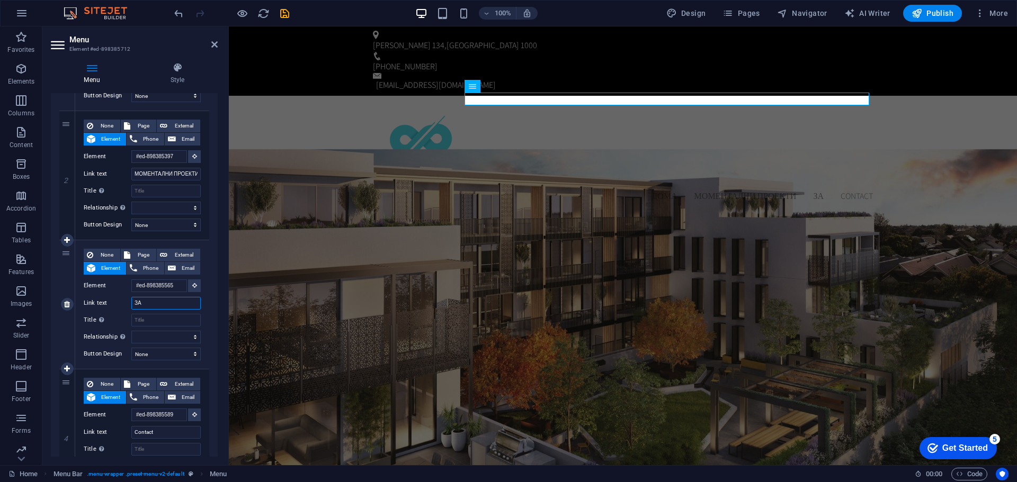
select select
type input "ЗА НАС"
select select
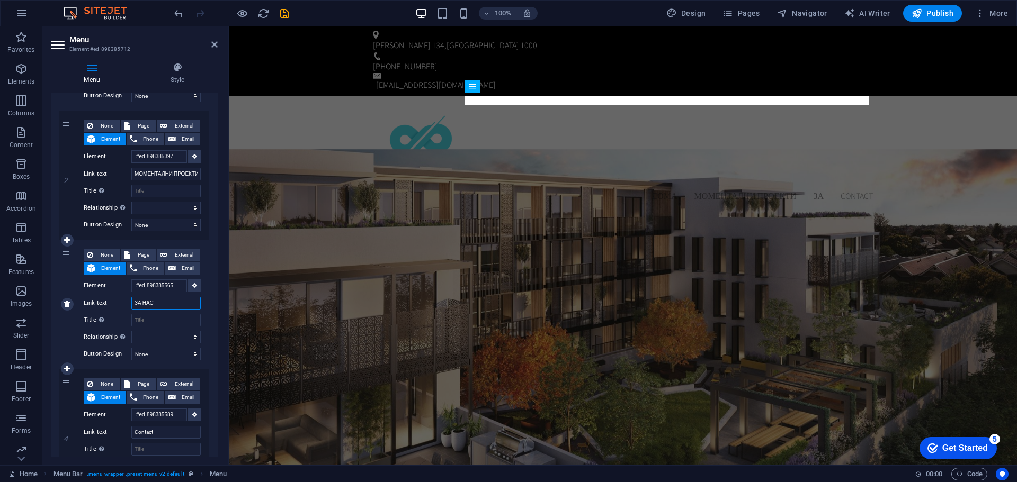
select select
type input "ЗА НАС"
click at [150, 429] on input "Contact" at bounding box center [165, 432] width 69 height 13
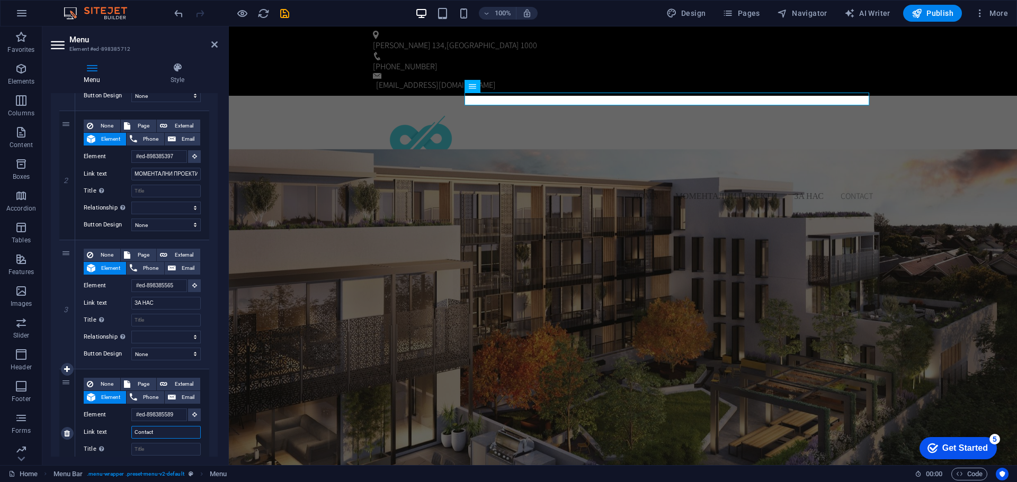
drag, startPoint x: 156, startPoint y: 433, endPoint x: 116, endPoint y: 425, distance: 41.0
click at [116, 425] on div "None Page External Element Phone Email Page Home Subpage Legal Notice Privacy E…" at bounding box center [142, 425] width 117 height 95
type input "КОНТАКТ"
select select
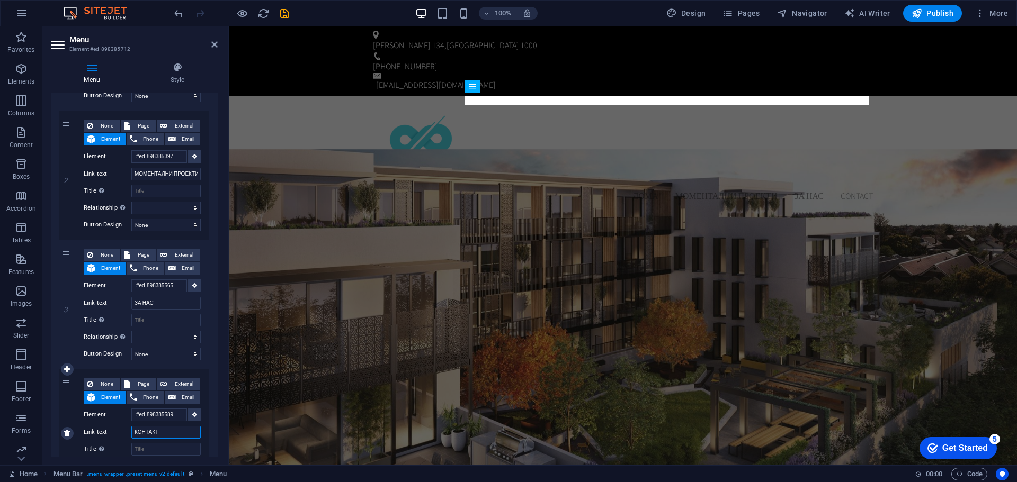
select select
type input "КОНТАКТ"
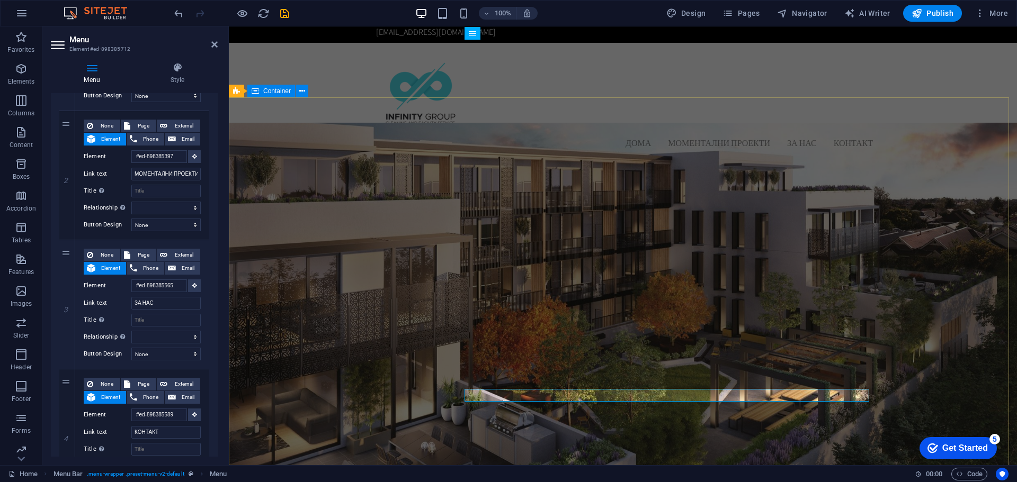
scroll to position [0, 0]
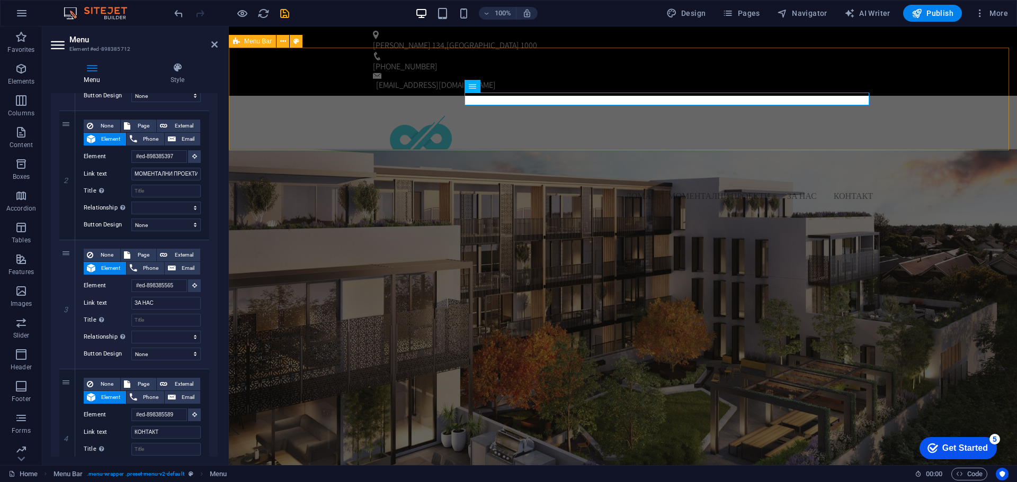
click at [270, 104] on div "ДОМА МОМЕНТАЛНИ ПРОЕКТИ ЗА НАС КОНТАКТ" at bounding box center [623, 153] width 788 height 115
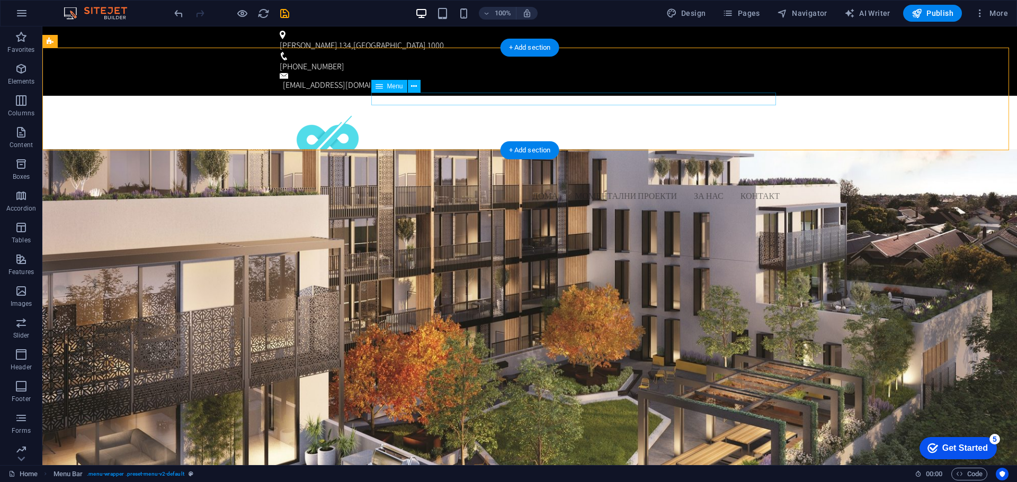
click at [635, 190] on nav "ДОМА МОМЕНТАЛНИ ПРОЕКТИ ЗА НАС КОНТАКТ" at bounding box center [530, 196] width 500 height 13
click at [604, 190] on nav "ДОМА МОМЕНТАЛНИ ПРОЕКТИ ЗА НАС КОНТАКТ" at bounding box center [530, 196] width 500 height 13
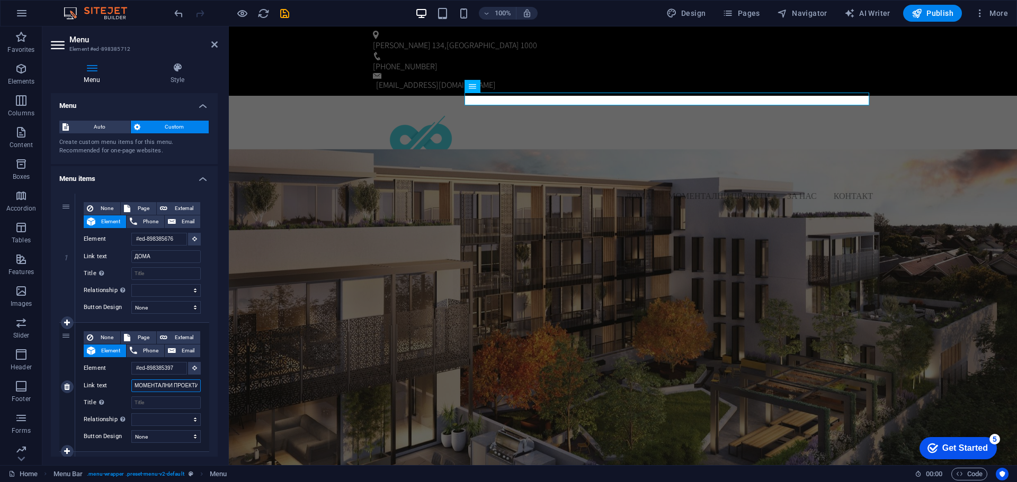
click at [162, 382] on input "МОМЕНТАЛНИ ПРОЕКТИ" at bounding box center [165, 386] width 69 height 13
type input "ПРОЕКТИ"
select select
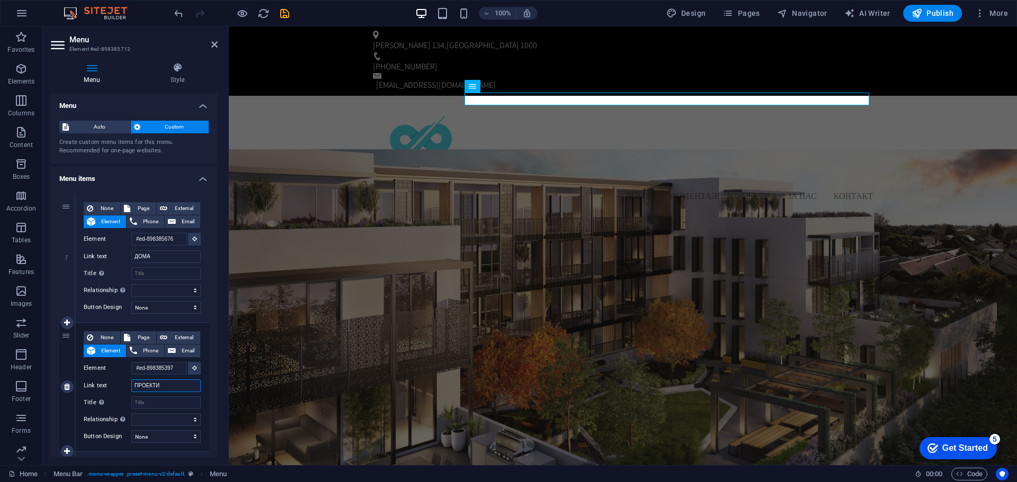
select select
type input "ПРОЕКТИ"
click at [134, 77] on h4 "Menu" at bounding box center [94, 73] width 86 height 22
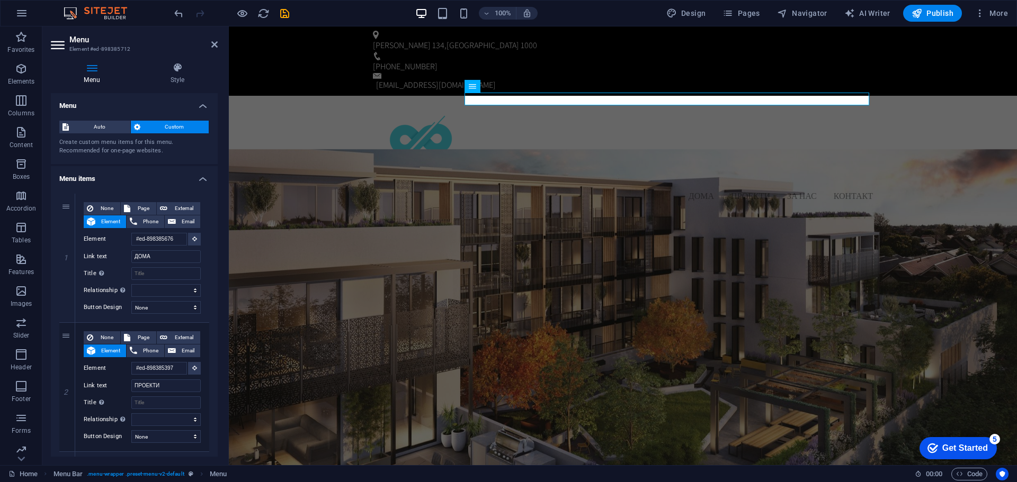
click at [134, 77] on h4 "Menu" at bounding box center [94, 73] width 86 height 22
click at [326, 101] on div "ДОМА ПРОЕКТИ ЗА НАС КОНТАКТ" at bounding box center [623, 153] width 788 height 115
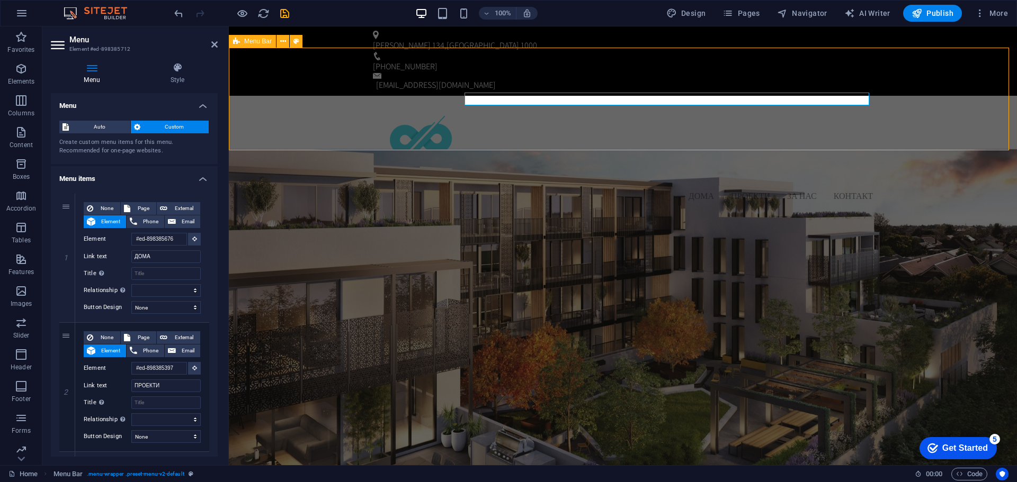
click at [326, 101] on div "ДОМА ПРОЕКТИ ЗА НАС КОНТАКТ" at bounding box center [623, 153] width 788 height 115
select select "header"
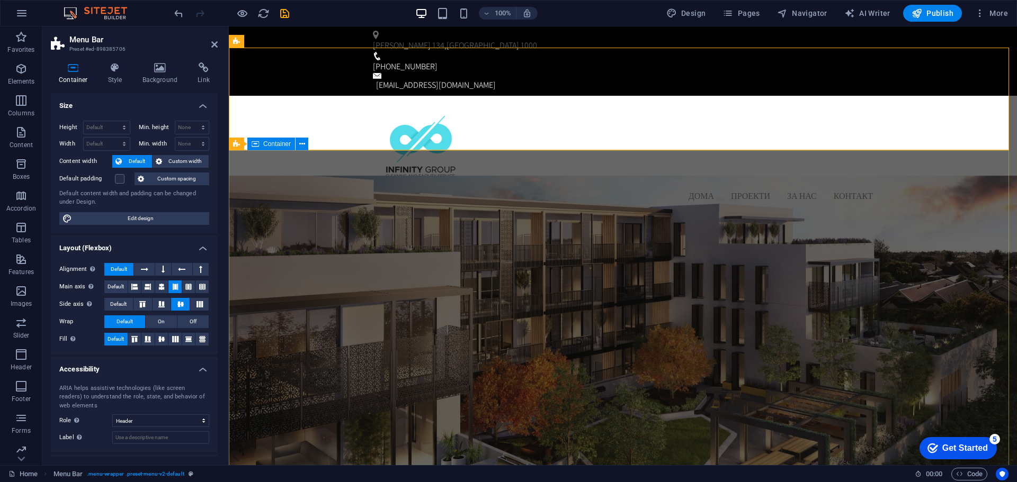
scroll to position [53, 0]
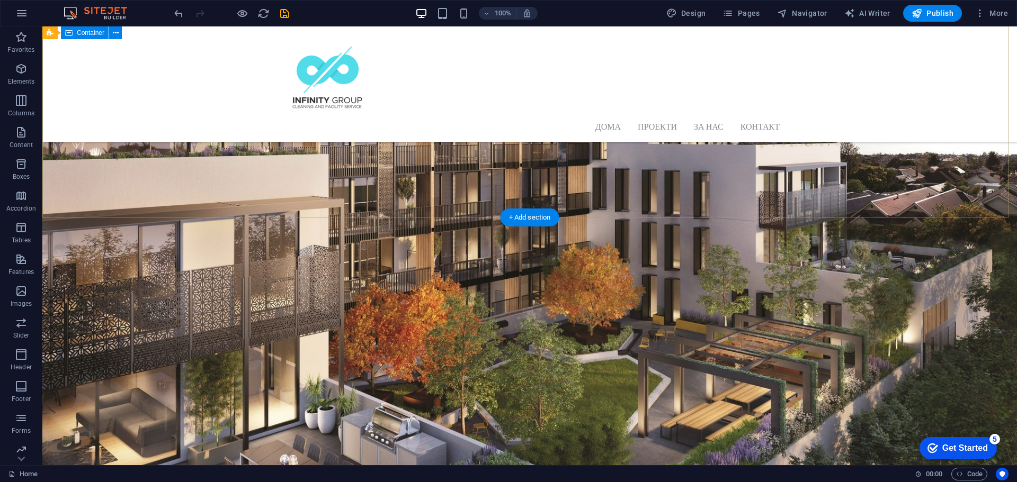
scroll to position [159, 0]
click at [27, 14] on icon "button" at bounding box center [21, 13] width 13 height 13
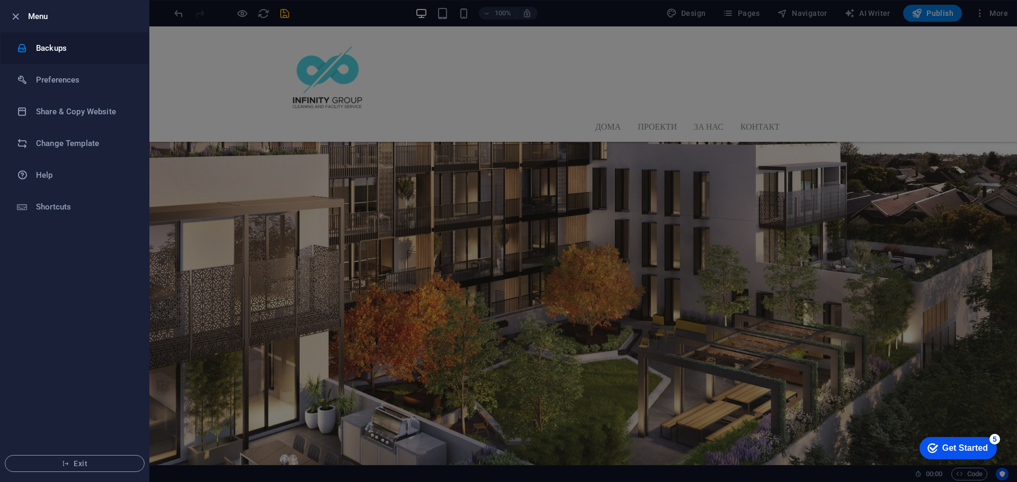
click at [60, 46] on h6 "Backups" at bounding box center [85, 48] width 98 height 13
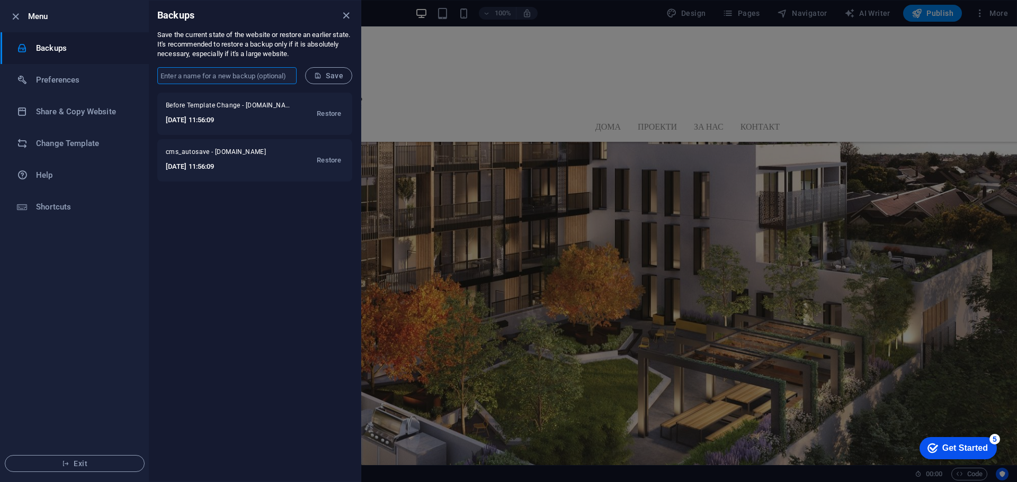
click at [231, 69] on input "text" at bounding box center [226, 75] width 139 height 17
type input "п"
type input "проба"
click at [336, 89] on form "проба ​ Save" at bounding box center [255, 76] width 212 height 34
click at [335, 80] on button "Save" at bounding box center [328, 75] width 47 height 17
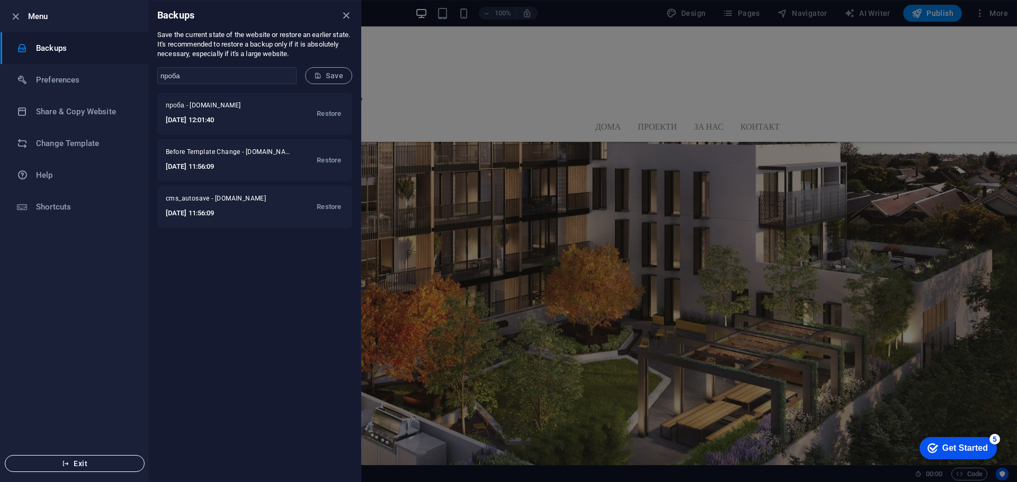
click at [40, 460] on span "Exit" at bounding box center [75, 464] width 122 height 8
